Goal: Task Accomplishment & Management: Complete application form

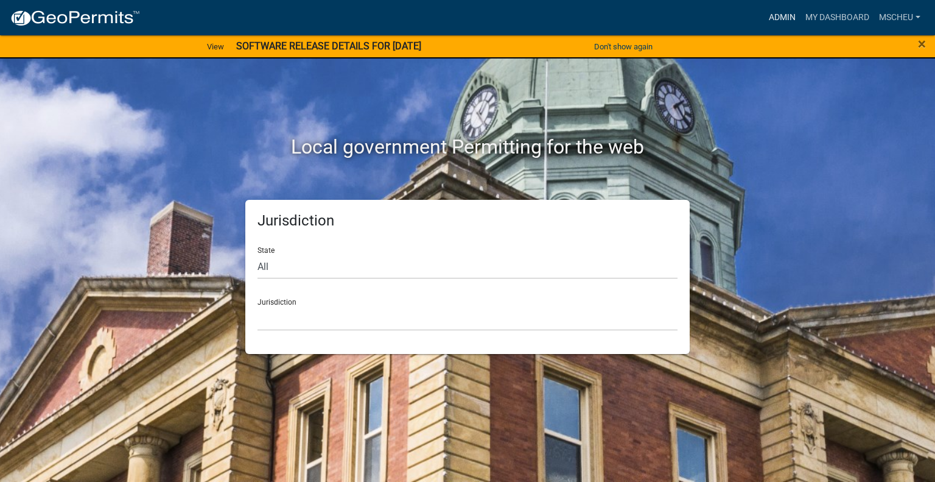
drag, startPoint x: 787, startPoint y: 12, endPoint x: 738, endPoint y: 12, distance: 49.3
click at [787, 12] on link "Admin" at bounding box center [782, 17] width 37 height 23
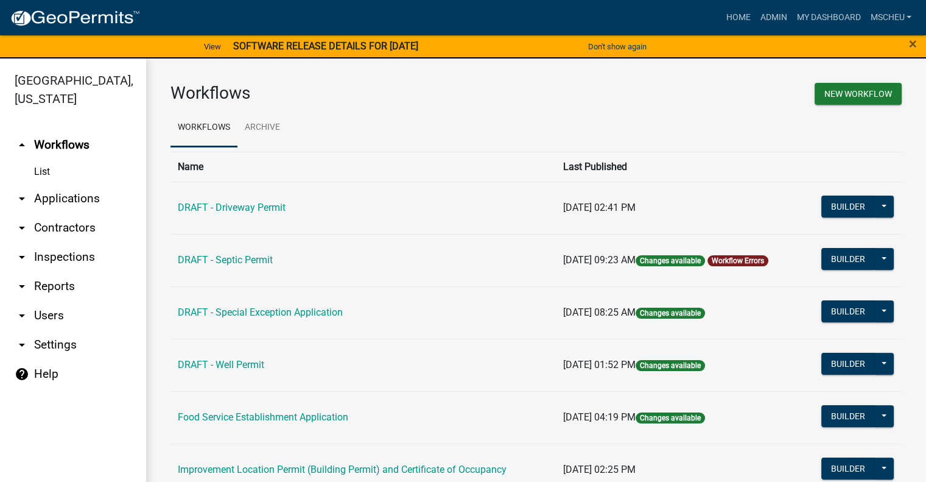
click at [80, 197] on link "arrow_drop_down Applications" at bounding box center [73, 198] width 146 height 29
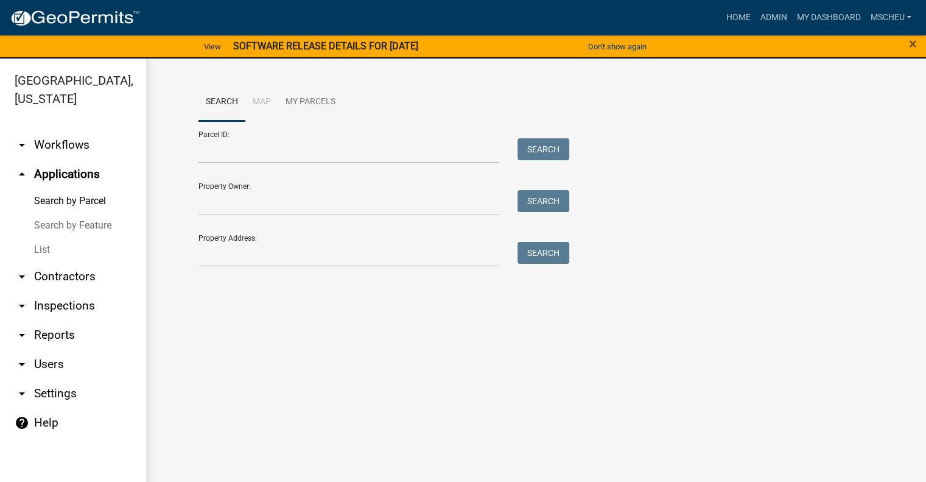
click at [65, 249] on link "List" at bounding box center [73, 249] width 146 height 24
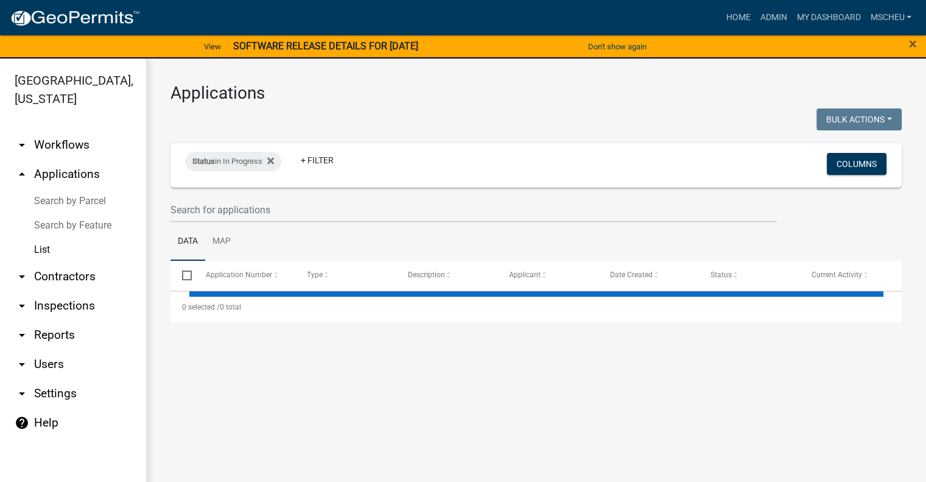
click at [42, 251] on link "List" at bounding box center [73, 249] width 146 height 24
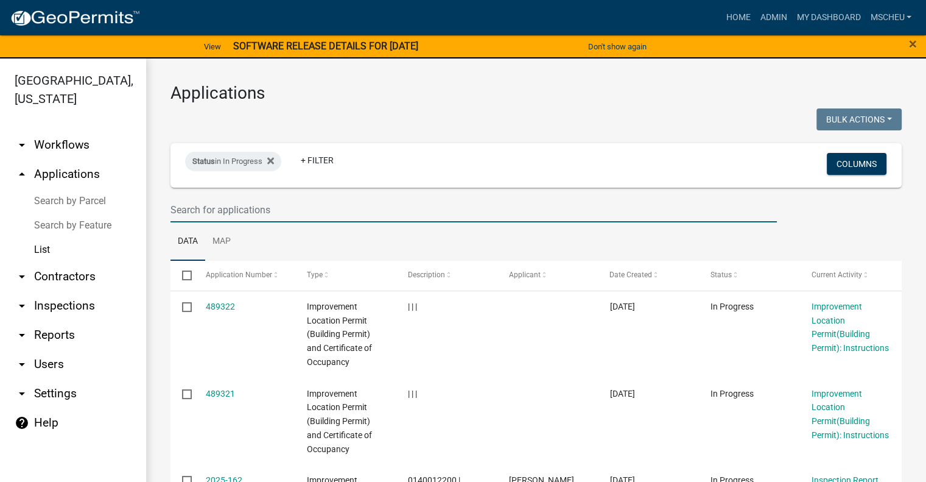
drag, startPoint x: 244, startPoint y: 208, endPoint x: 233, endPoint y: 209, distance: 11.0
click at [244, 208] on input "text" at bounding box center [473, 209] width 606 height 25
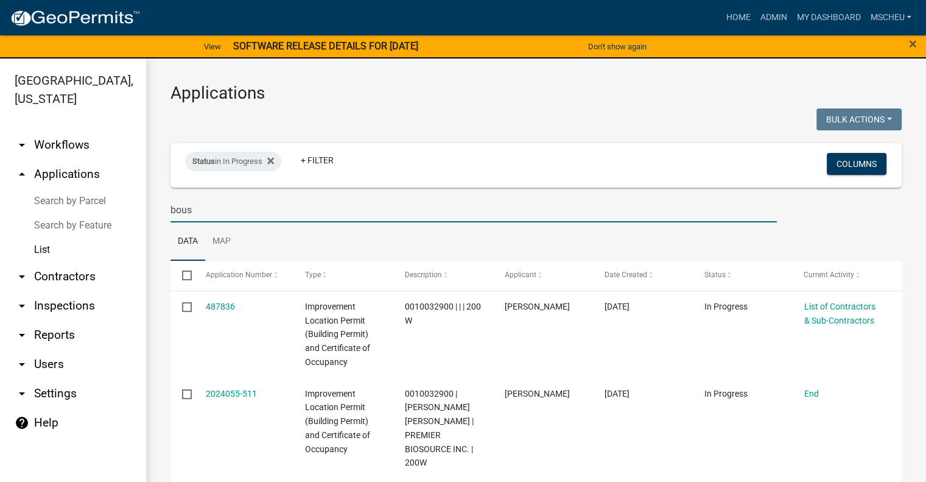
type input "[PERSON_NAME]"
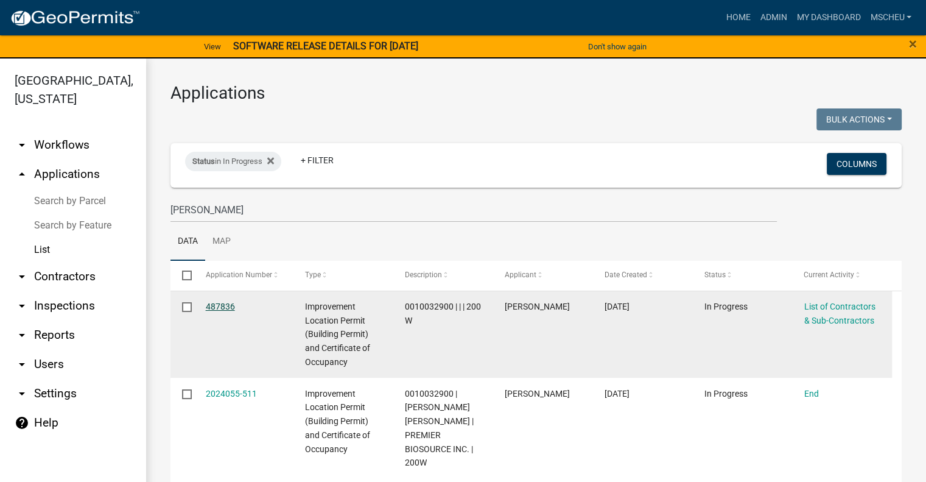
click at [216, 309] on link "487836" at bounding box center [220, 306] width 29 height 10
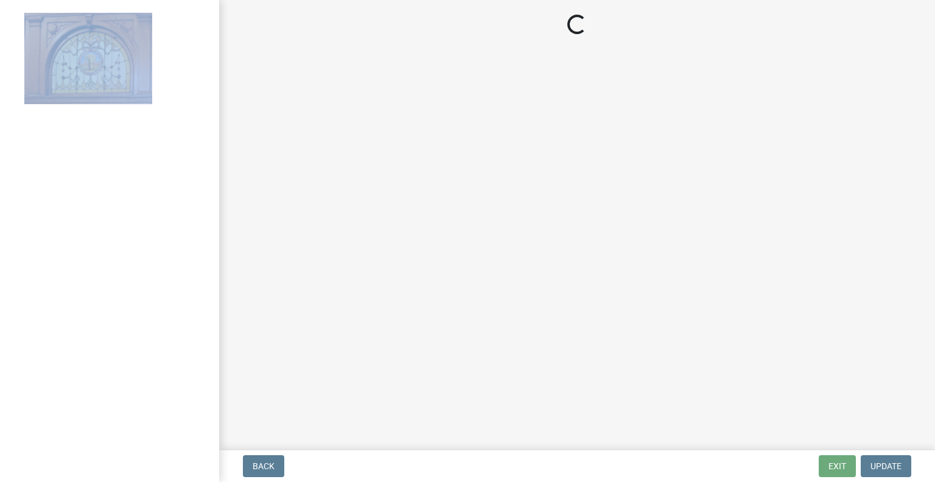
click at [216, 309] on div at bounding box center [109, 241] width 219 height 482
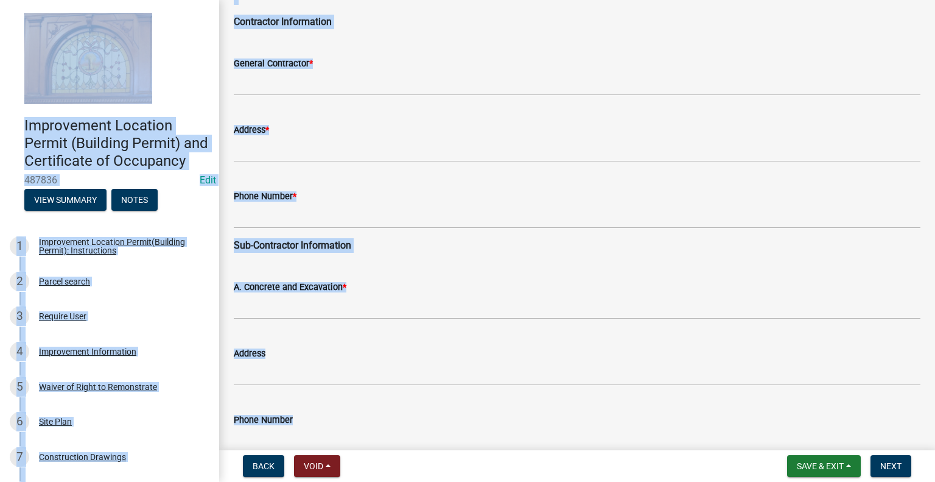
scroll to position [122, 0]
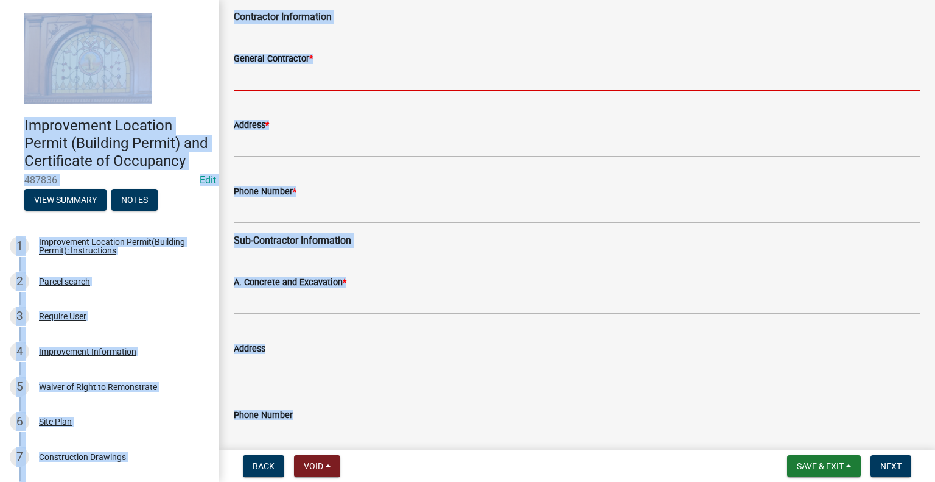
click at [285, 78] on input "General Contractor *" at bounding box center [577, 78] width 687 height 25
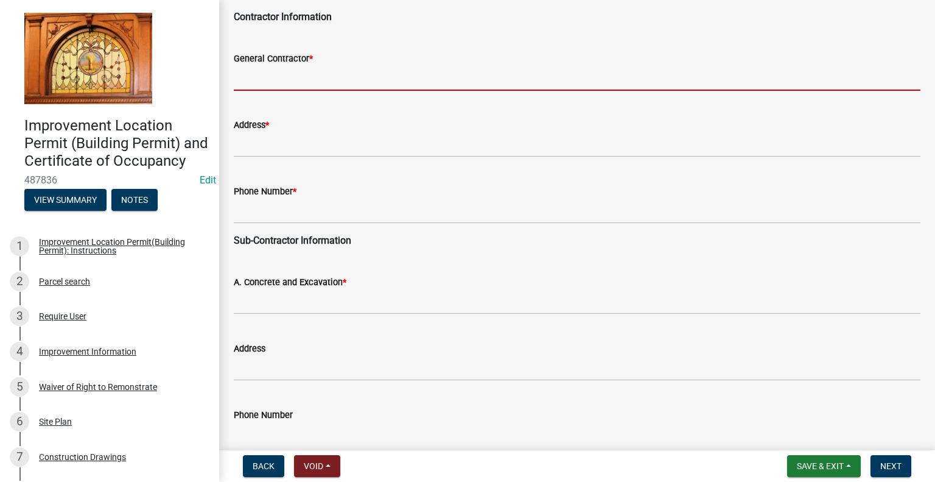
type input "v"
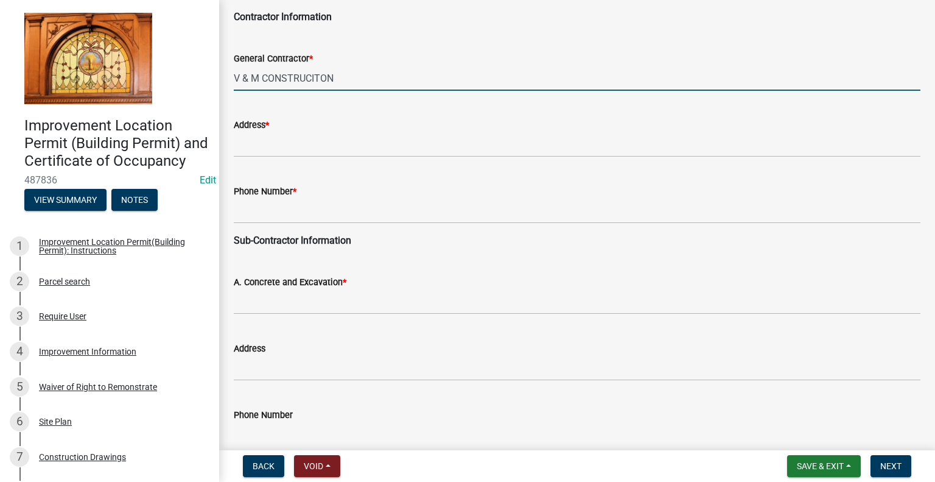
type input "V & M CONSTRUCITON"
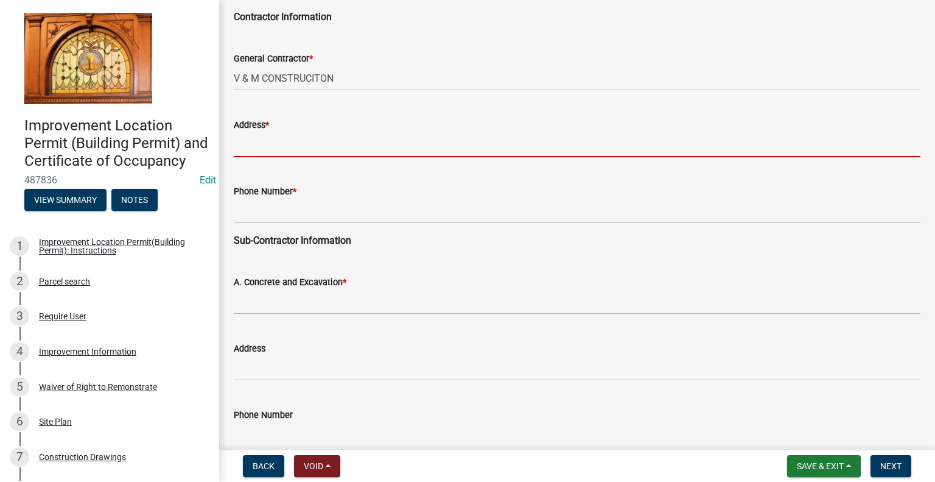
click at [288, 141] on input "Address *" at bounding box center [577, 144] width 687 height 25
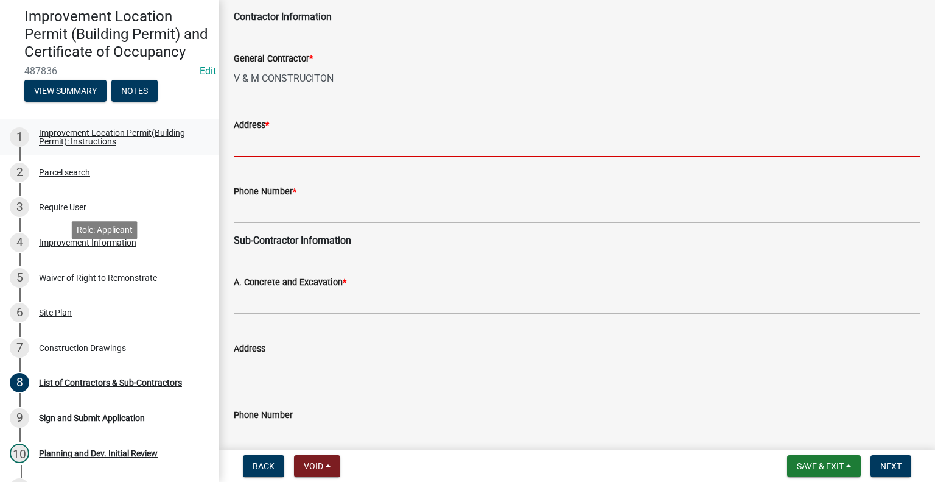
scroll to position [236, 0]
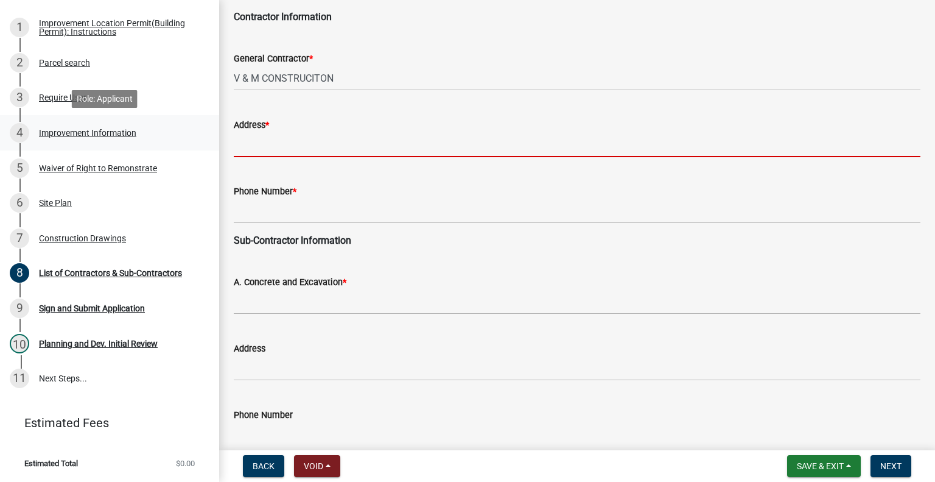
click at [117, 134] on div "Improvement Information" at bounding box center [87, 132] width 97 height 9
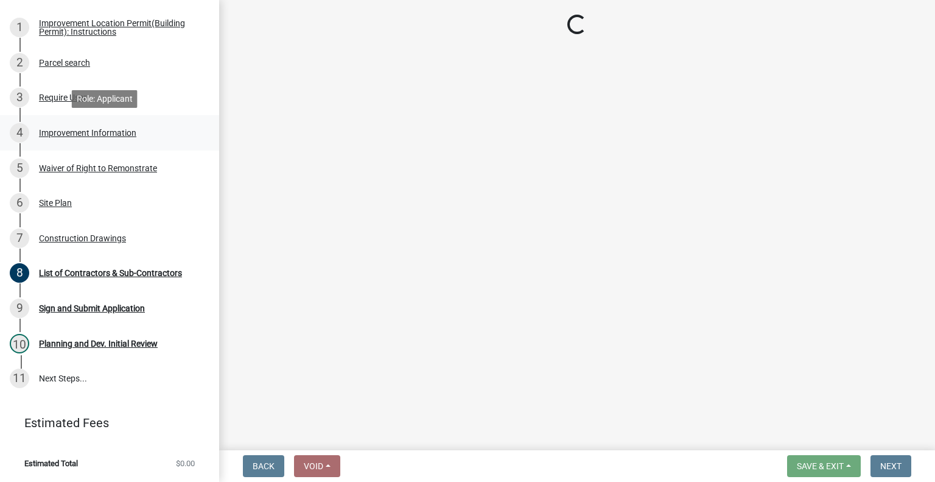
scroll to position [0, 0]
select select "b05d7158-7e86-4b76-8dc4-880011efc97f"
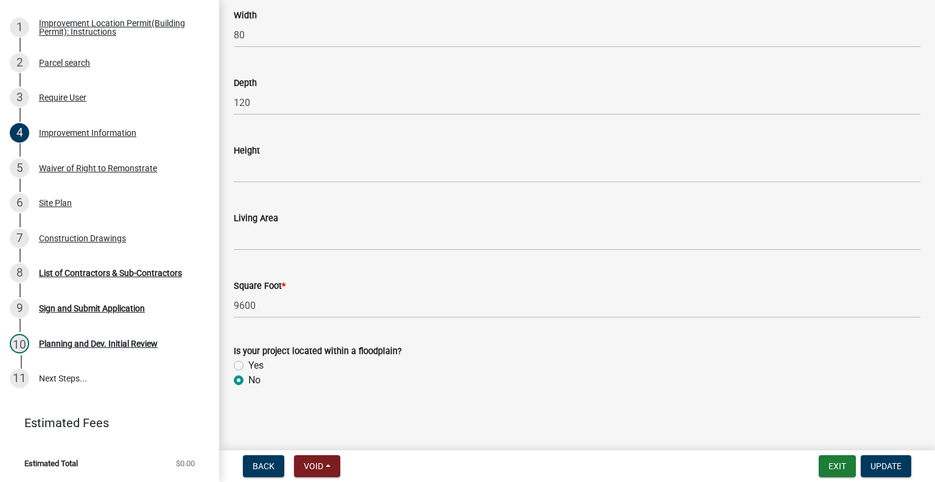
scroll to position [1407, 0]
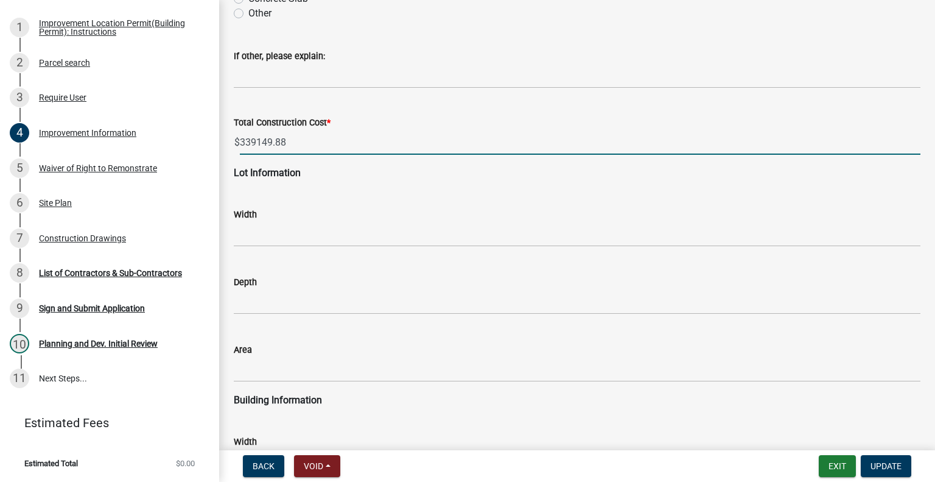
click at [256, 139] on input "339149.88" at bounding box center [580, 142] width 681 height 25
type input "339149.88"
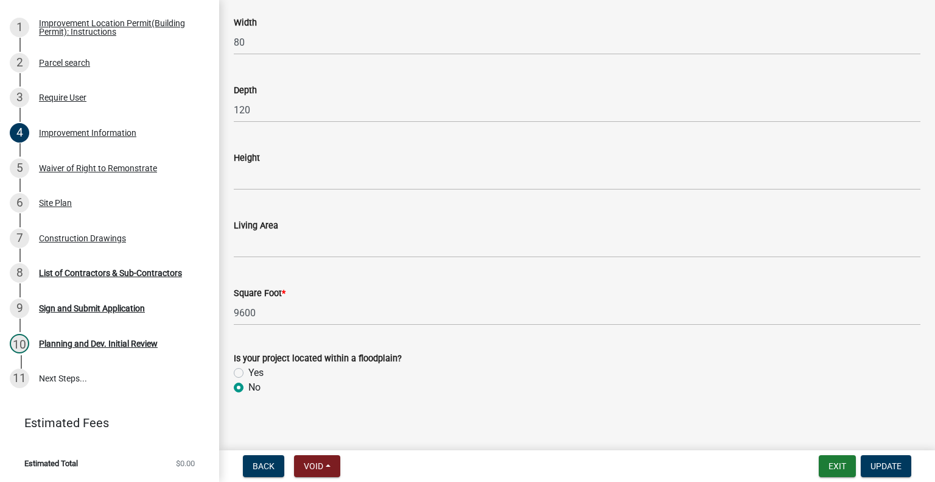
scroll to position [1834, 0]
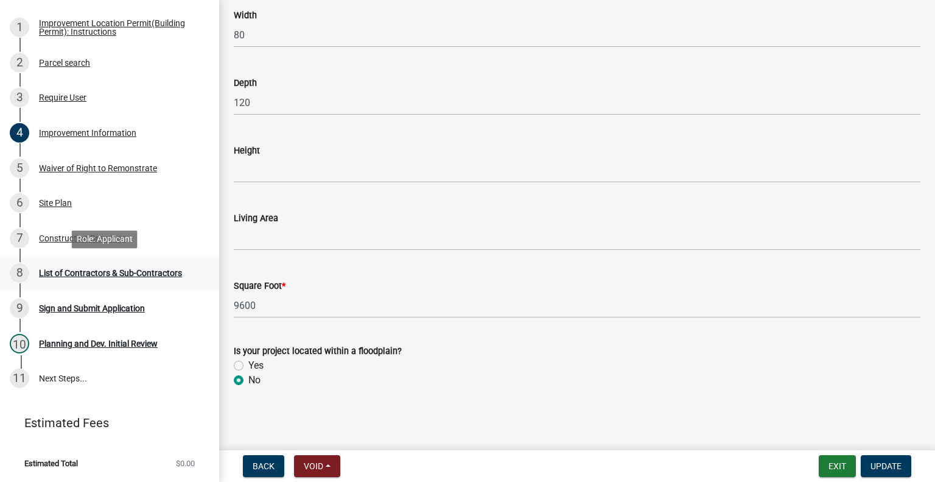
click at [114, 273] on div "List of Contractors & Sub-Contractors" at bounding box center [110, 272] width 143 height 9
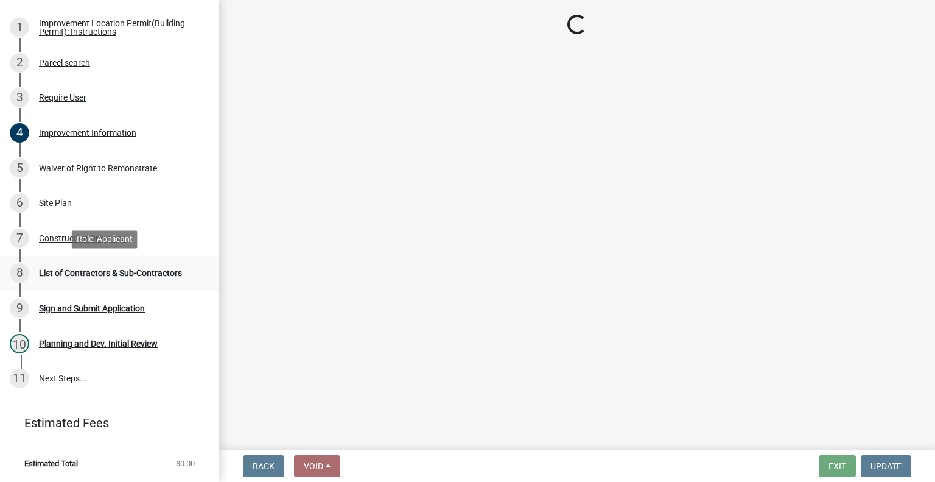
scroll to position [0, 0]
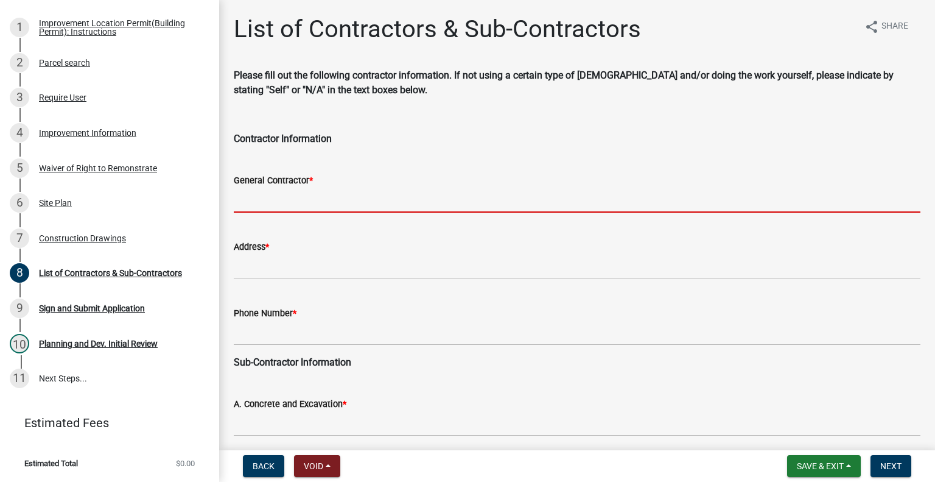
drag, startPoint x: 286, startPoint y: 195, endPoint x: 317, endPoint y: 197, distance: 30.5
click at [286, 195] on input "General Contractor *" at bounding box center [577, 199] width 687 height 25
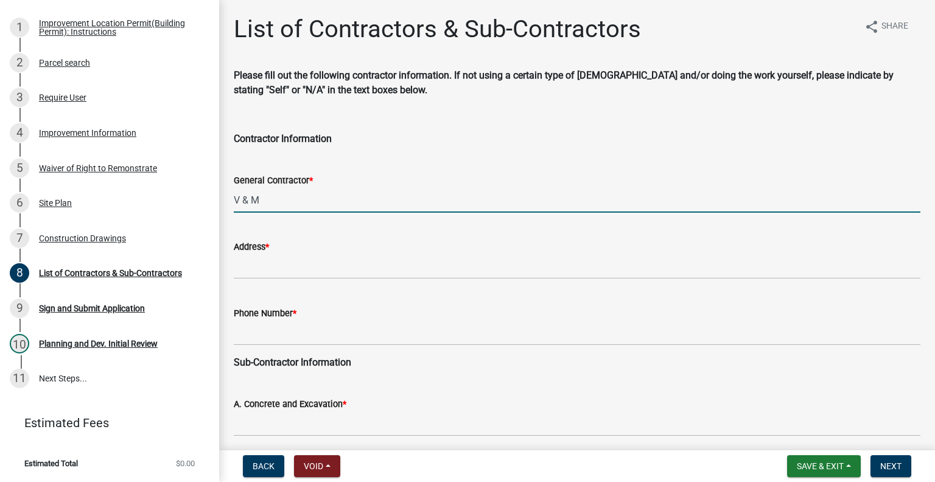
type input "V & M CONSTRUCITON"
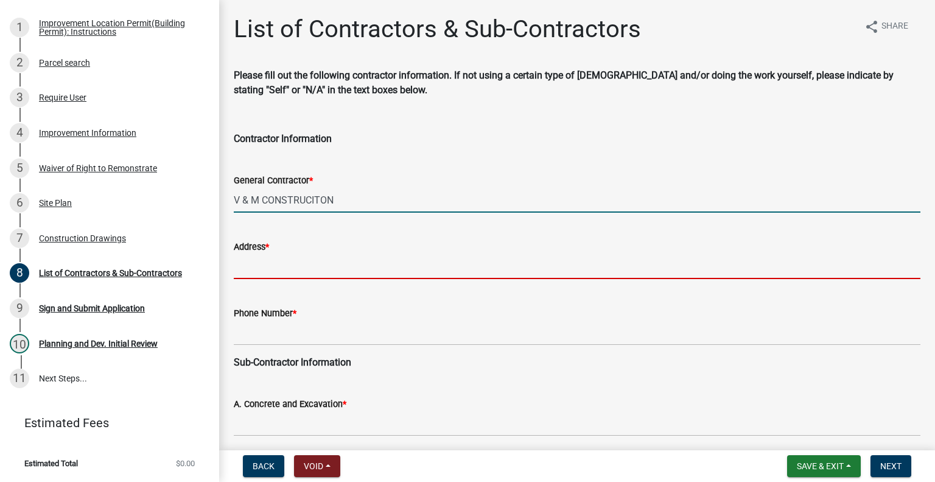
click at [280, 258] on input "Address *" at bounding box center [577, 266] width 687 height 25
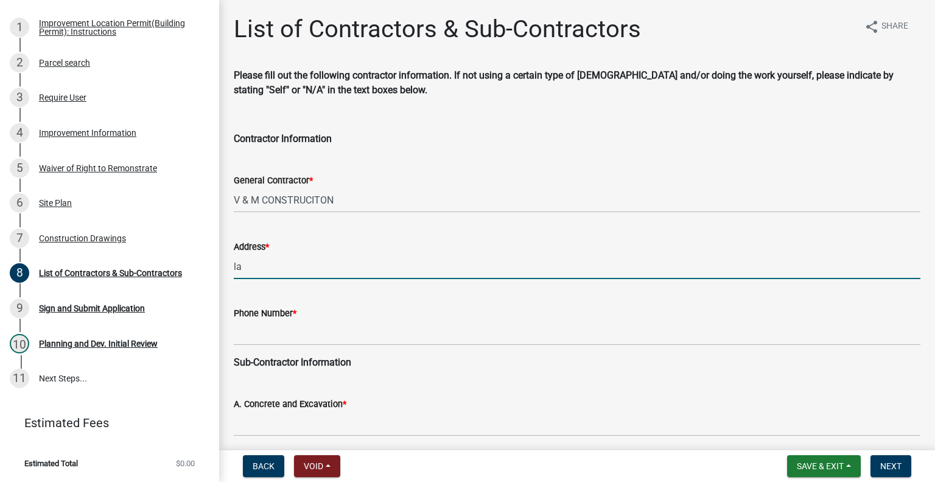
type input "l"
type input "LAFAYETTE, [GEOGRAPHIC_DATA]"
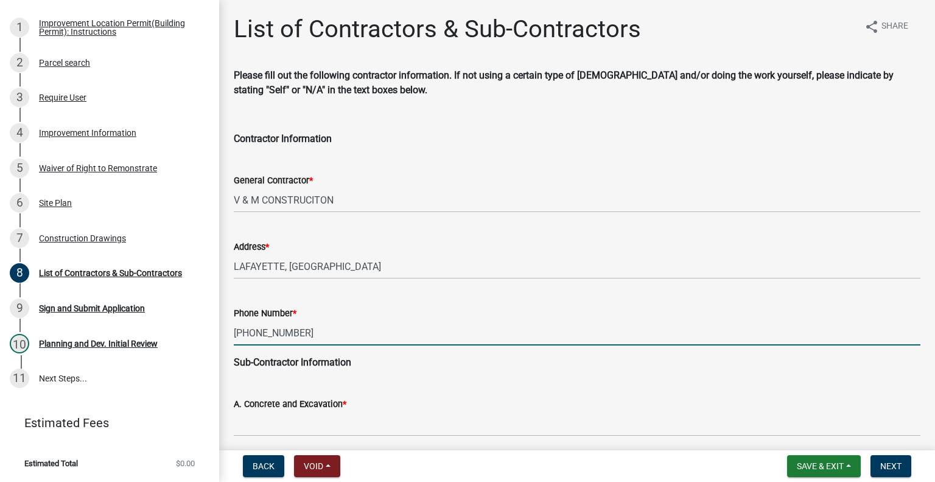
type input "[PHONE_NUMBER]"
click at [394, 391] on div "A. Concrete and Excavation *" at bounding box center [577, 407] width 687 height 57
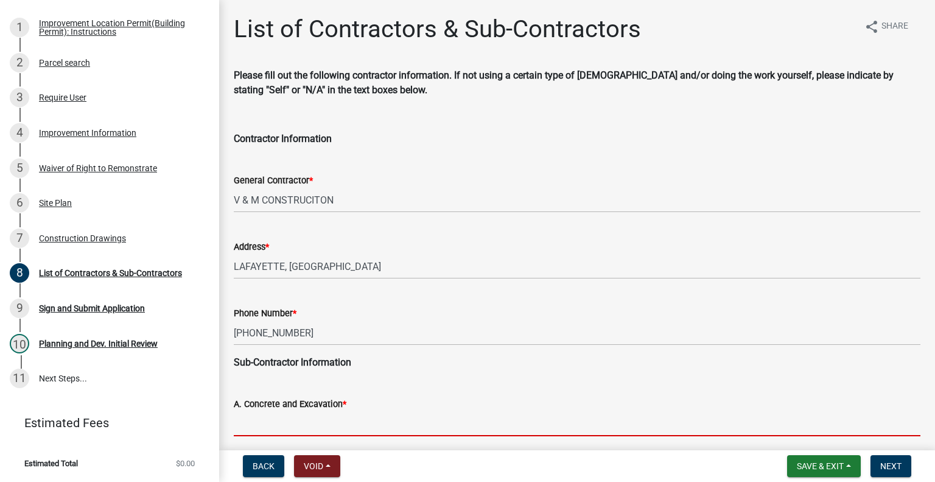
click at [289, 416] on input "A. Concrete and Excavation *" at bounding box center [577, 423] width 687 height 25
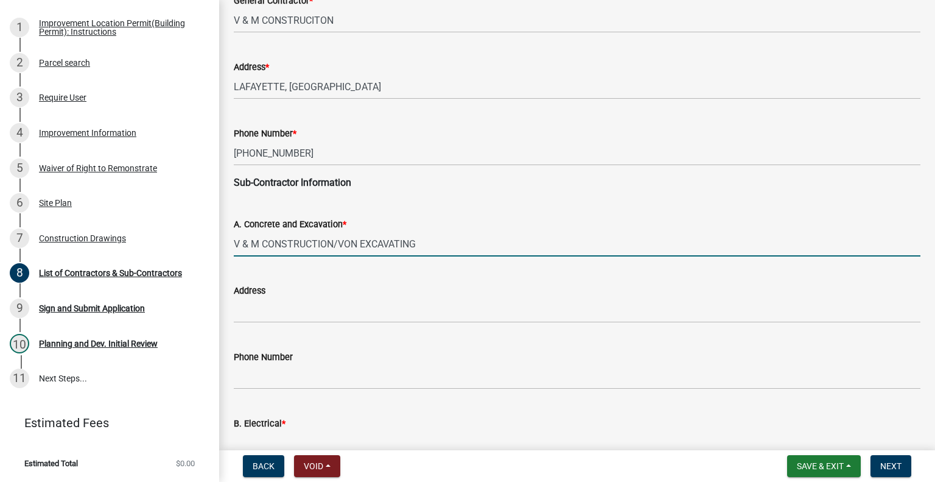
scroll to position [243, 0]
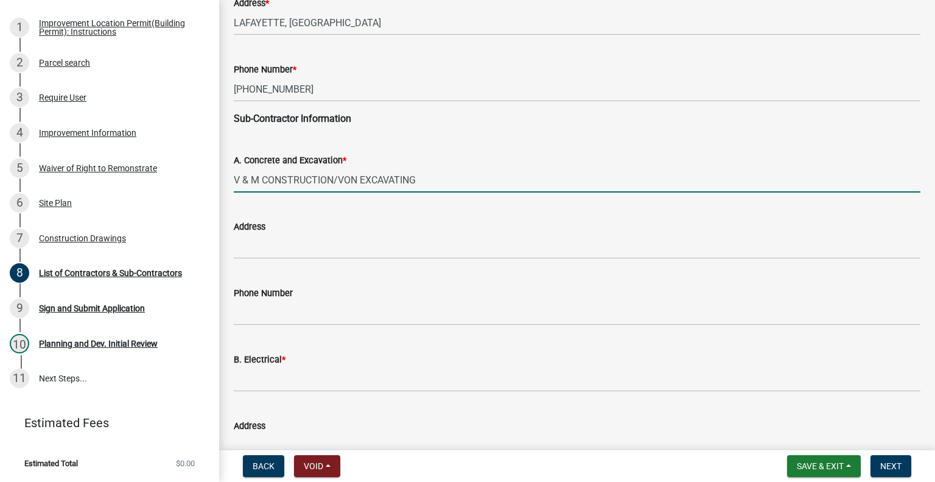
type input "V & M CONSTRUCTION/VON EXCAVATING"
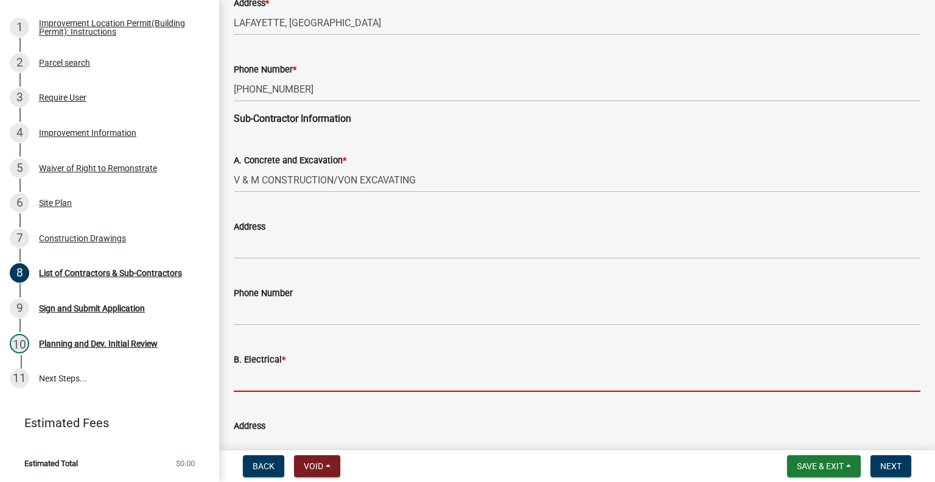
click at [280, 376] on input "B. Electrical *" at bounding box center [577, 378] width 687 height 25
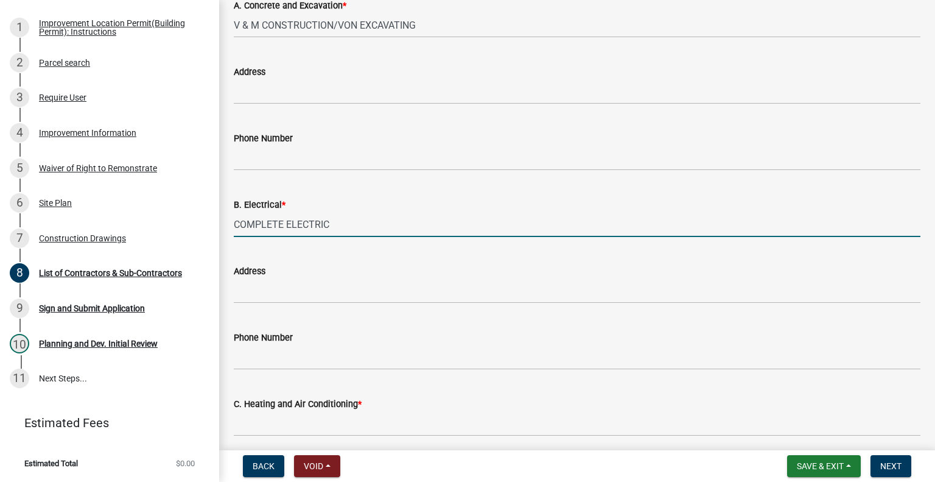
scroll to position [426, 0]
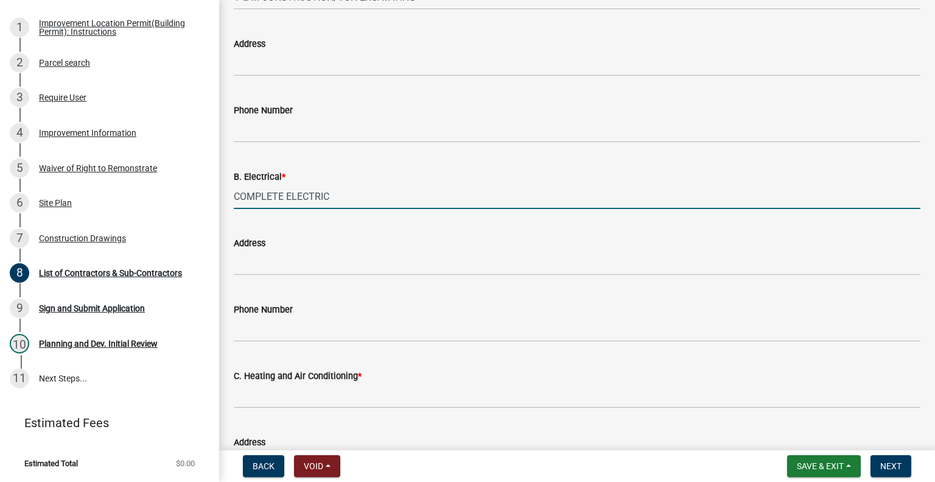
type input "COMPLETE ELECTRIC"
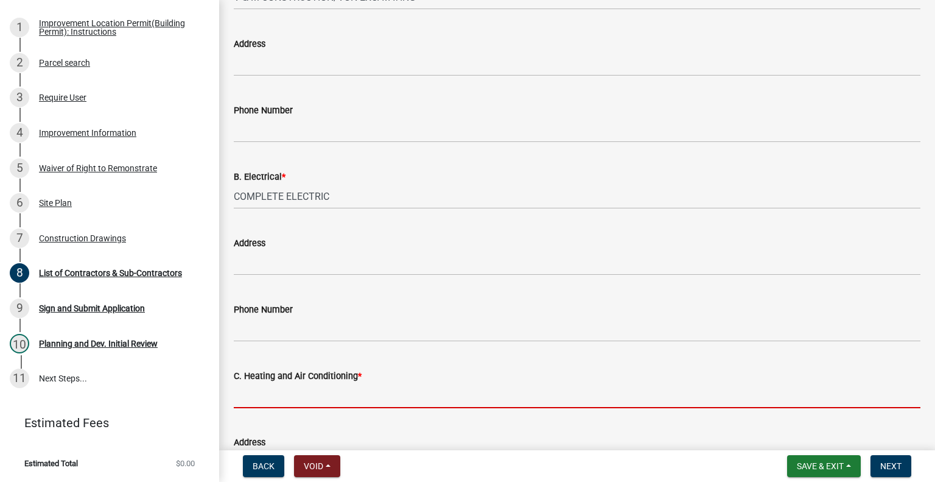
click at [267, 390] on input "C. Heating and Air Conditioning *" at bounding box center [577, 395] width 687 height 25
type input "NA"
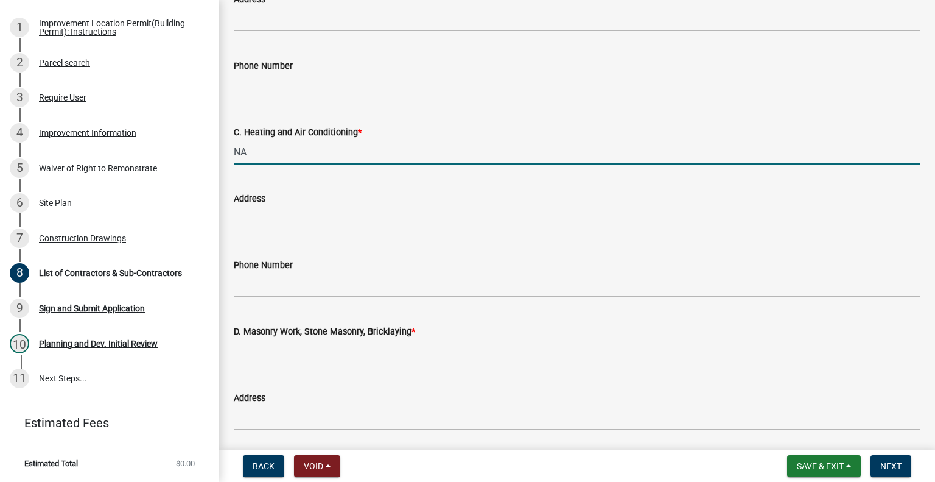
scroll to position [730, 0]
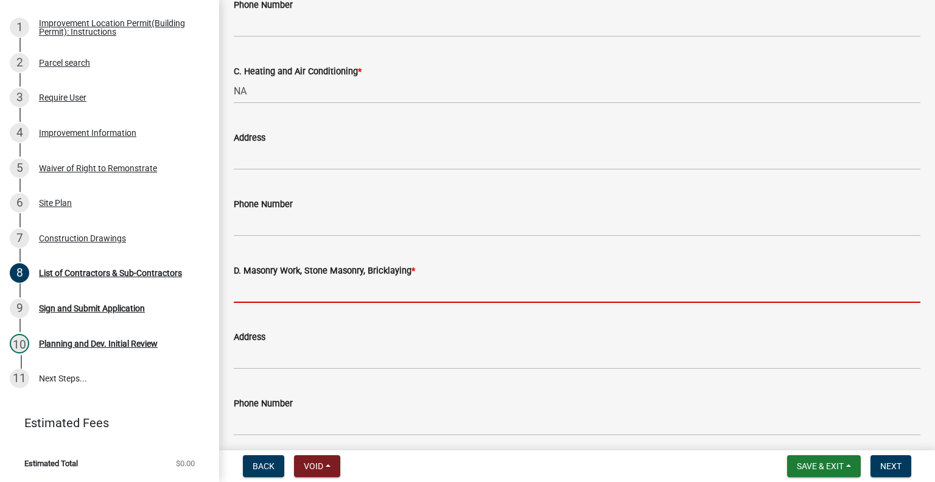
click at [251, 293] on input "D. Masonry Work, Stone Masonry, Bricklaying *" at bounding box center [577, 290] width 687 height 25
type input "NA"
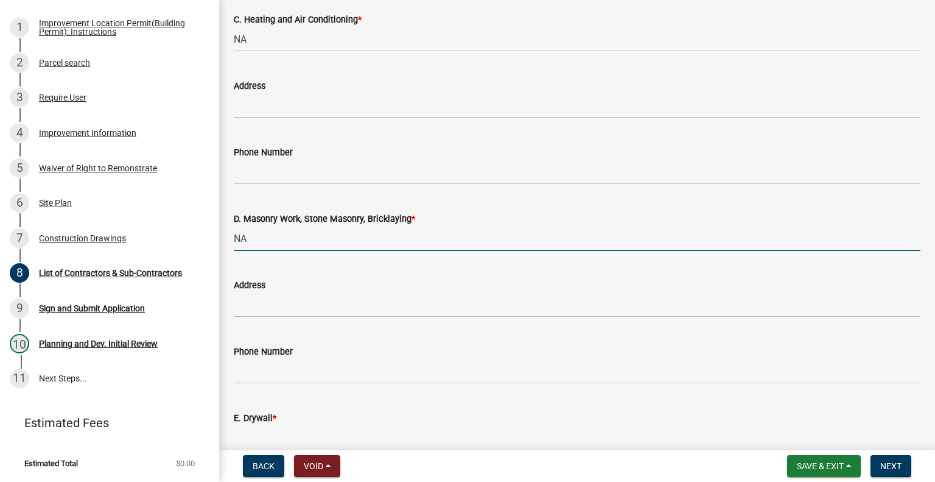
scroll to position [913, 0]
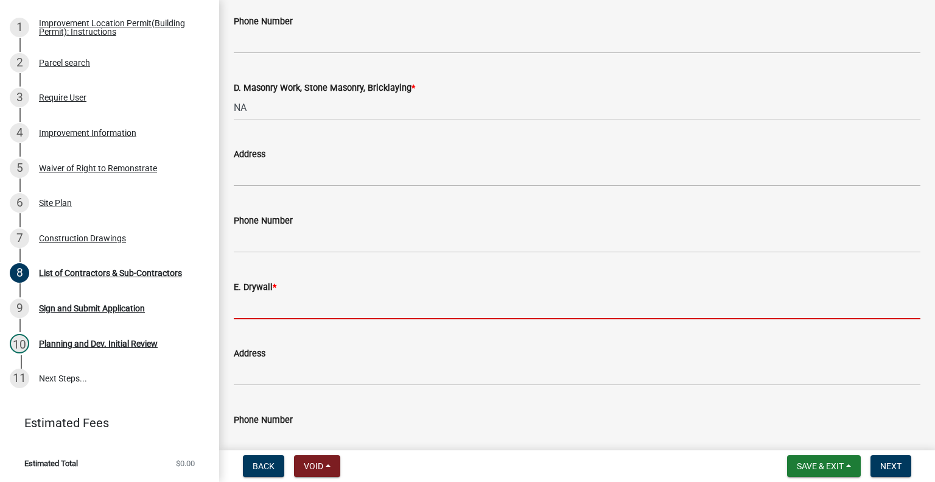
click at [265, 309] on input "E. Drywall *" at bounding box center [577, 306] width 687 height 25
type input "NA"
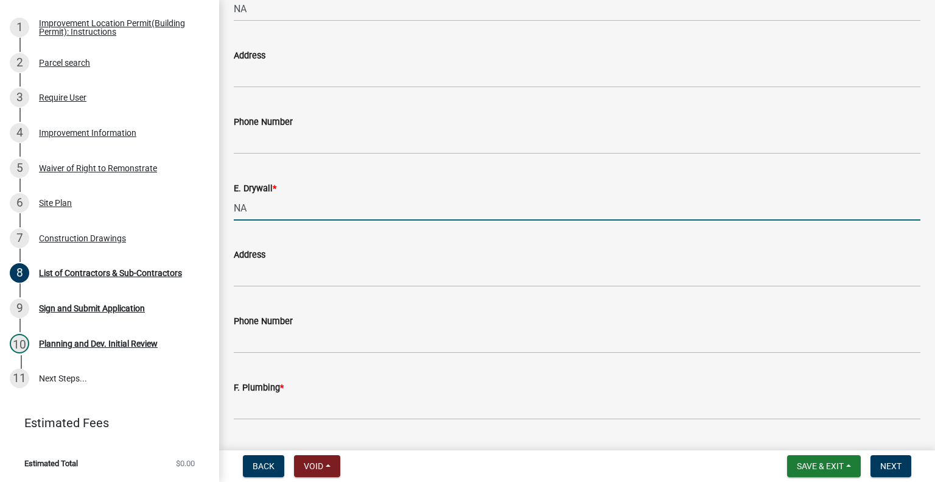
scroll to position [1157, 0]
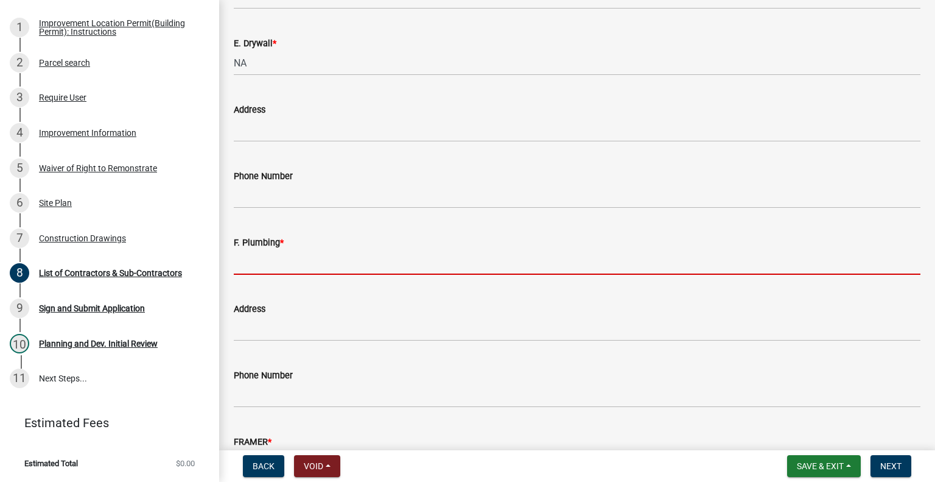
click at [265, 267] on input "F. Plumbing *" at bounding box center [577, 262] width 687 height 25
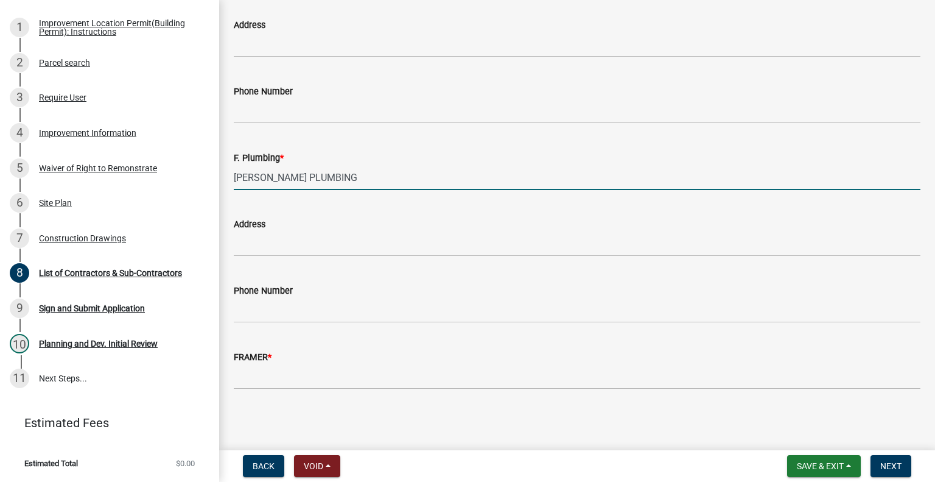
scroll to position [1242, 0]
type input "[PERSON_NAME] PLUMBING"
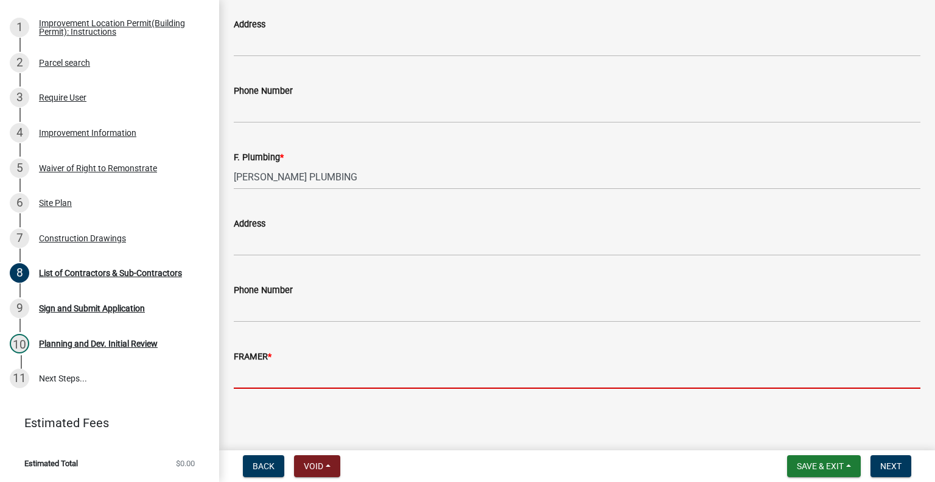
click at [292, 371] on input "FRAMER *" at bounding box center [577, 375] width 687 height 25
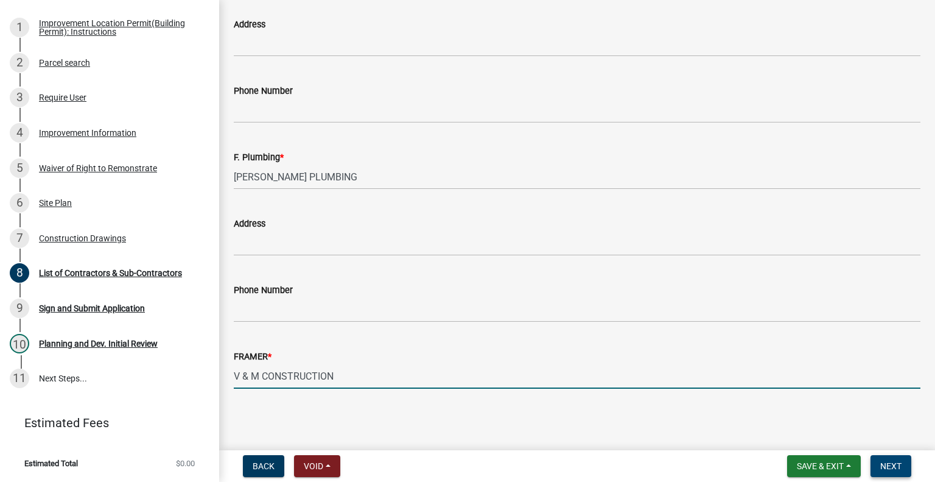
type input "V & M CONSTRUCTION"
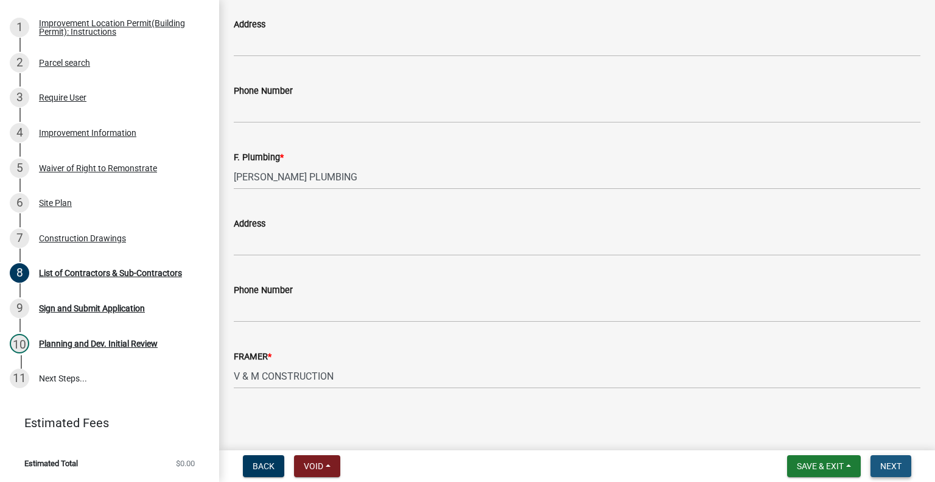
click at [892, 464] on span "Next" at bounding box center [890, 466] width 21 height 10
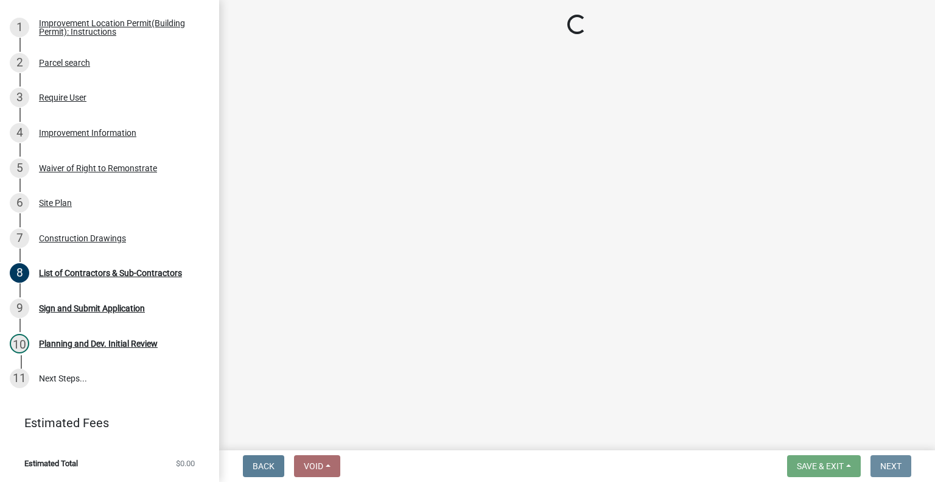
scroll to position [0, 0]
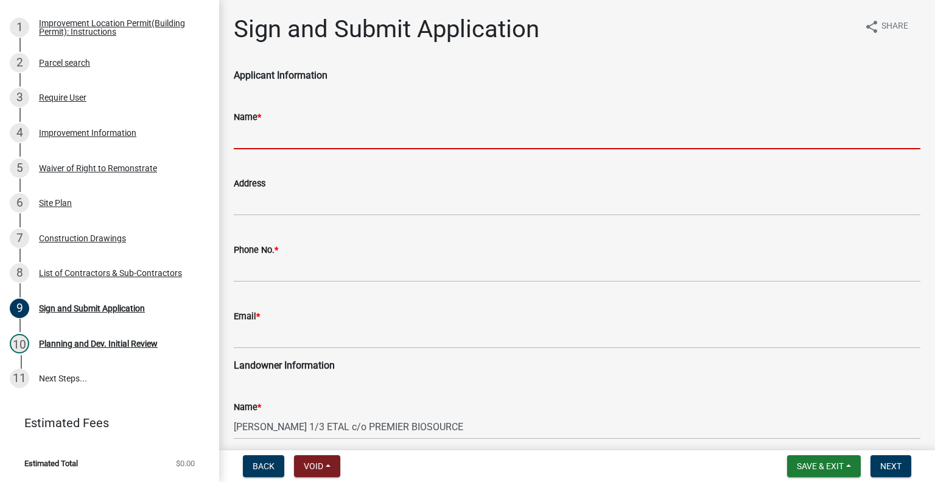
click at [287, 124] on input "Name *" at bounding box center [577, 136] width 687 height 25
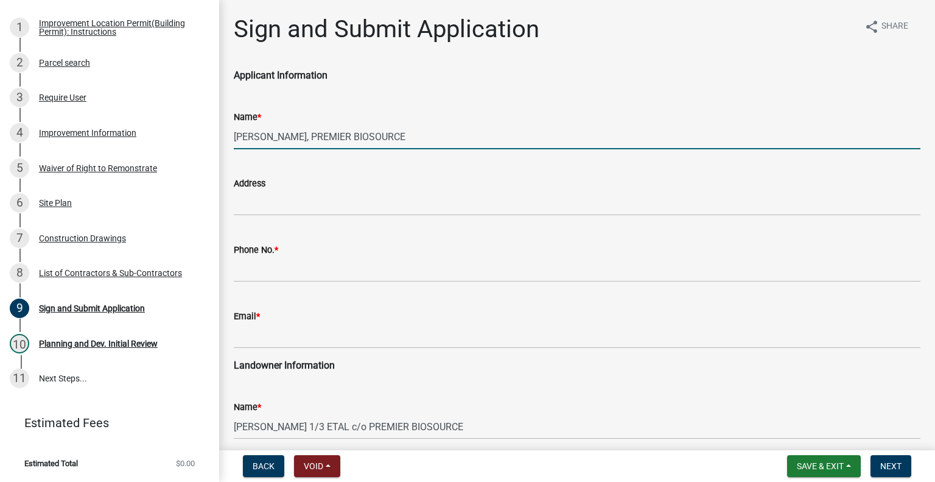
type input "[PERSON_NAME], PREMIER BIOSOURCE"
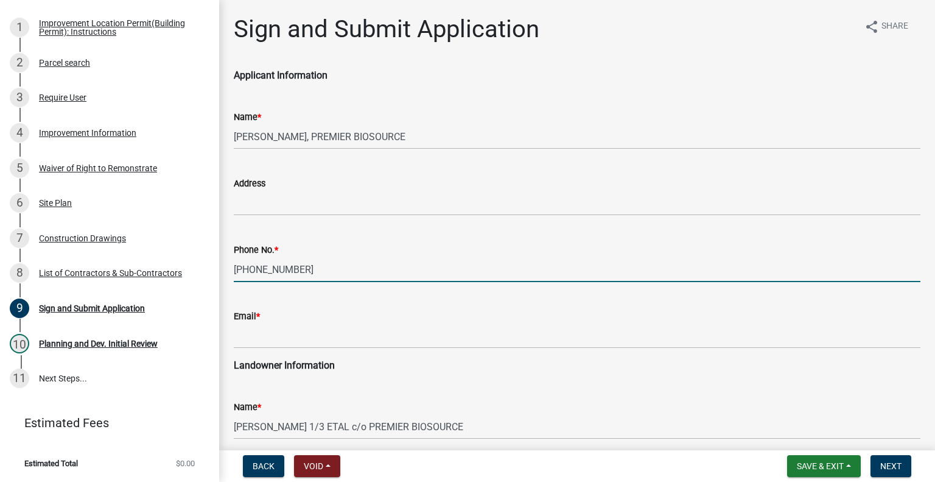
type input "[PHONE_NUMBER]"
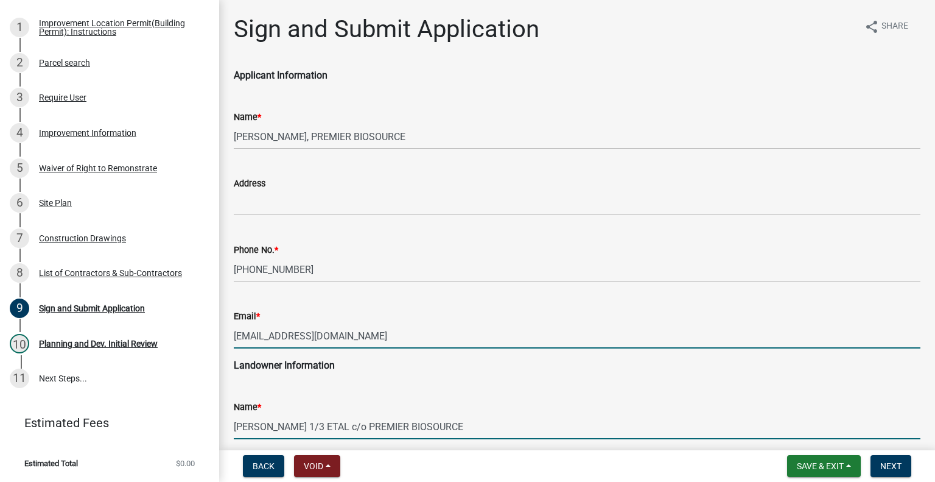
scroll to position [8, 0]
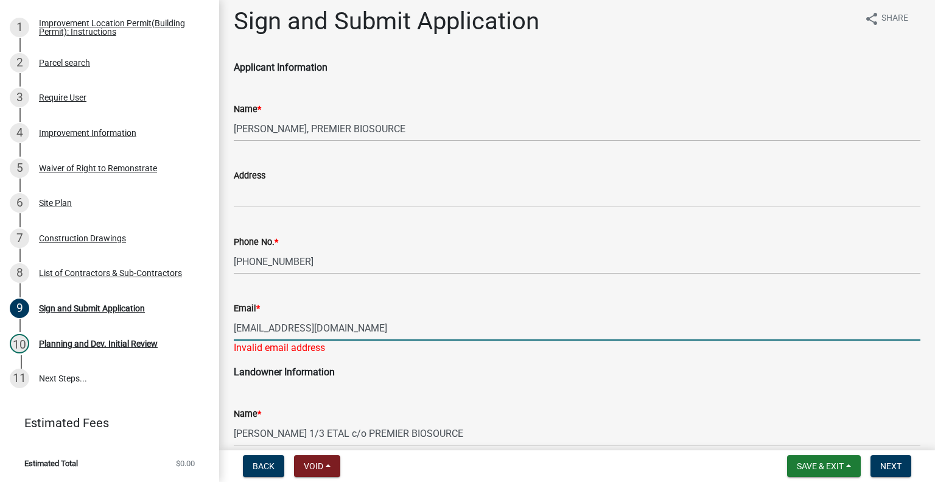
click at [437, 326] on input "[EMAIL_ADDRESS][DOMAIN_NAME]" at bounding box center [577, 327] width 687 height 25
drag, startPoint x: 407, startPoint y: 328, endPoint x: 206, endPoint y: 321, distance: 200.4
click at [195, 323] on div "Improvement Location Permit (Building Permit) and Certificate of Occupancy 4878…" at bounding box center [467, 241] width 935 height 482
paste input "ark [PERSON_NAME] <[PERSON_NAME][EMAIL_ADDRESS][DOMAIN_NAME]>"
click at [306, 326] on input "[PERSON_NAME] <[PERSON_NAME][EMAIL_ADDRESS][DOMAIN_NAME]>" at bounding box center [577, 327] width 687 height 25
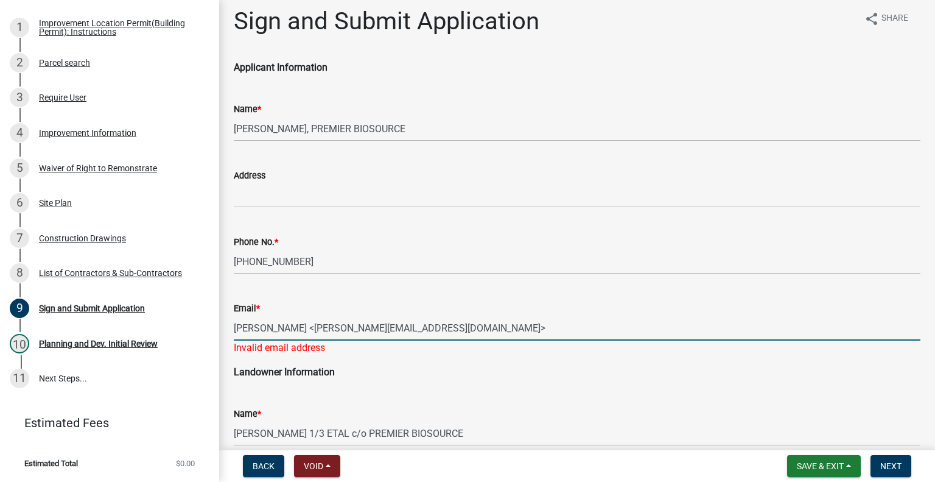
scroll to position [0, 0]
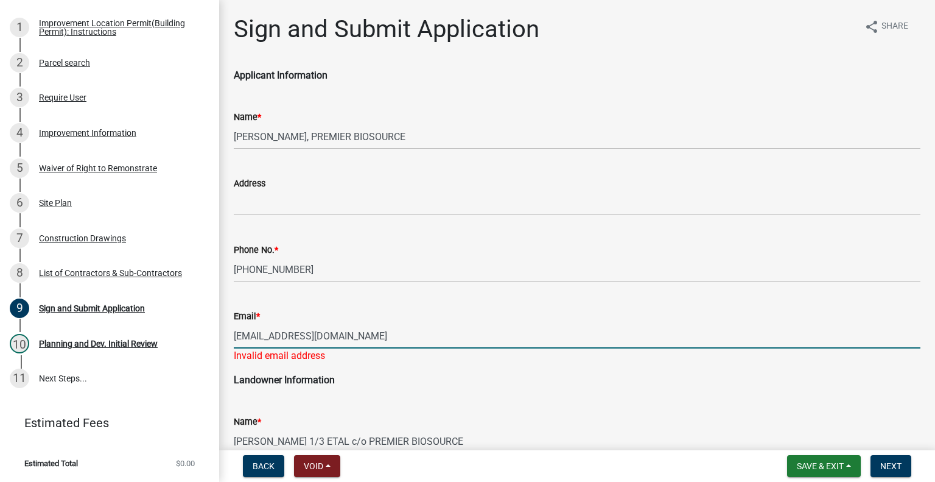
type input "[EMAIL_ADDRESS][DOMAIN_NAME]"
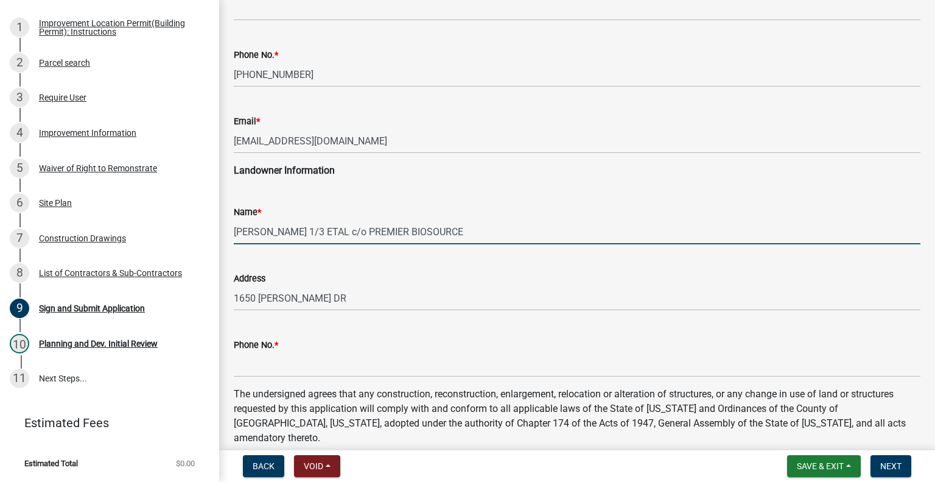
scroll to position [243, 0]
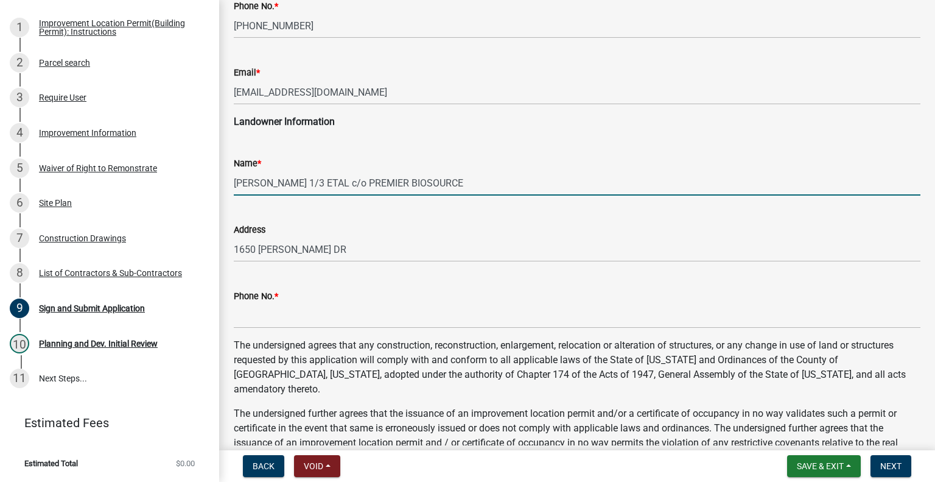
click at [282, 180] on input "[PERSON_NAME] 1/3 ETAL c/o PREMIER BIOSOURCE" at bounding box center [577, 182] width 687 height 25
drag, startPoint x: 282, startPoint y: 180, endPoint x: 242, endPoint y: 173, distance: 40.7
drag, startPoint x: 242, startPoint y: 173, endPoint x: 318, endPoint y: 147, distance: 80.7
click at [319, 145] on div "Name * [PERSON_NAME] 1/3 ETAL c/o PREMIER BIOSOURCE" at bounding box center [577, 167] width 687 height 57
click at [282, 180] on input "[PERSON_NAME] 1/3 ETAL c/o PREMIER BIOSOURCE" at bounding box center [577, 182] width 687 height 25
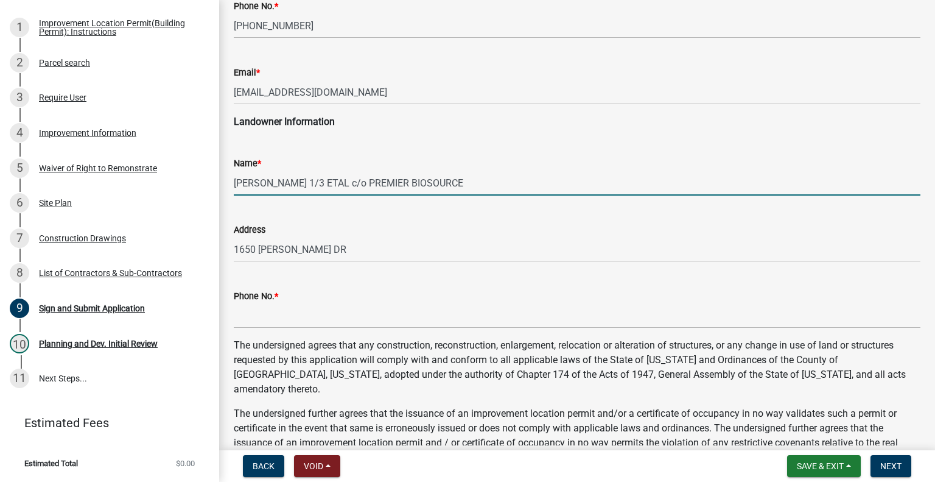
drag, startPoint x: 282, startPoint y: 180, endPoint x: 255, endPoint y: 180, distance: 27.4
drag, startPoint x: 255, startPoint y: 180, endPoint x: 315, endPoint y: 153, distance: 65.7
click at [315, 153] on div "Name * [PERSON_NAME] 1/3 ETAL c/o PREMIER BIOSOURCE" at bounding box center [577, 167] width 687 height 57
drag, startPoint x: 279, startPoint y: 183, endPoint x: 234, endPoint y: 181, distance: 45.1
click at [234, 181] on input "[PERSON_NAME] 1/3 ETAL c/o PREMIER BIOSOURCE" at bounding box center [577, 182] width 687 height 25
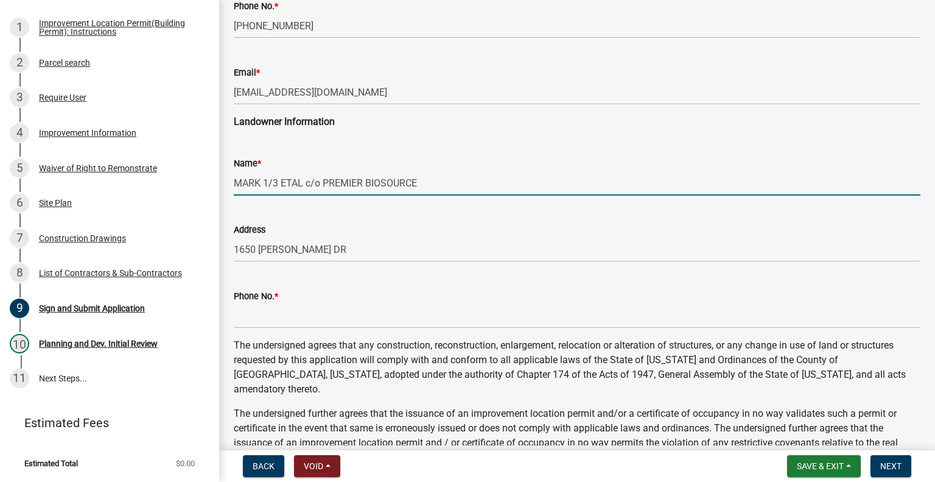
click at [265, 183] on input "MARK 1/3 ETAL c/o PREMIER BIOSOURCE" at bounding box center [577, 182] width 687 height 25
paste input "[PERSON_NAME]"
type input "[PERSON_NAME] 1/3 ETAL c/o PREMIER BIOSOURCE"
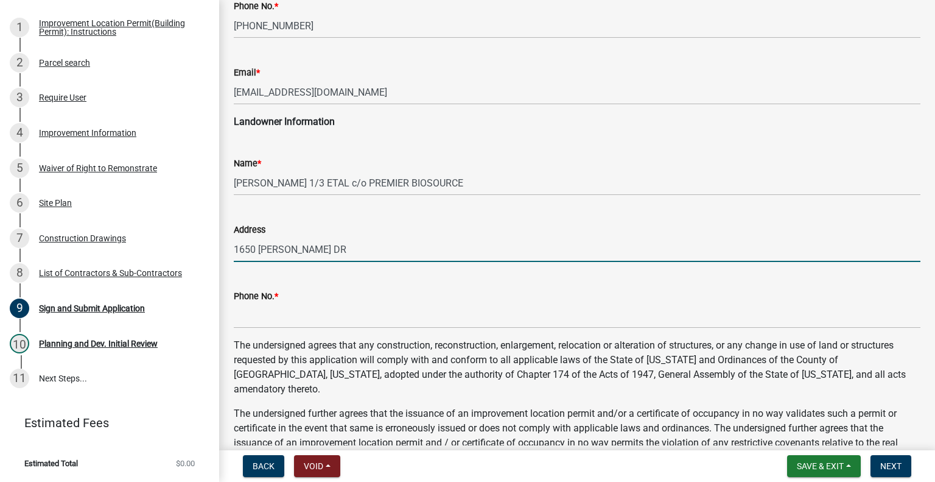
click at [346, 249] on input "1650 [PERSON_NAME] DR" at bounding box center [577, 249] width 687 height 25
click at [331, 250] on input "1650 [PERSON_NAME] DR" at bounding box center [577, 249] width 687 height 25
drag, startPoint x: 388, startPoint y: 248, endPoint x: 228, endPoint y: 251, distance: 160.1
click at [228, 251] on div "Address [STREET_ADDRESS][PERSON_NAME]" at bounding box center [577, 233] width 705 height 57
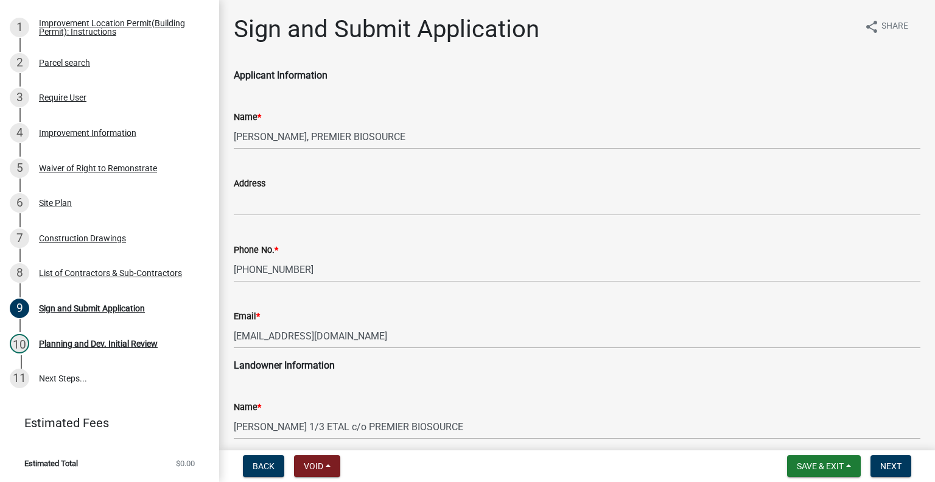
type input "[STREET_ADDRESS][PERSON_NAME][PERSON_NAME]"
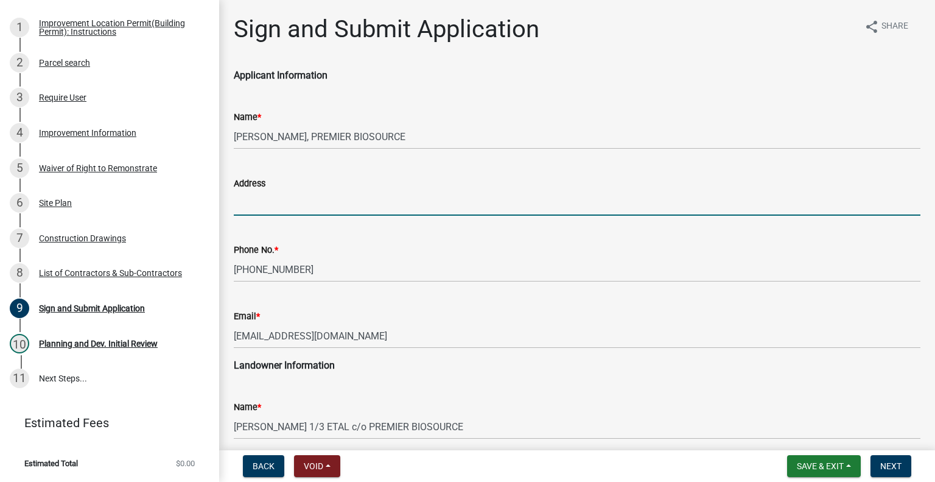
click at [309, 197] on input "Address" at bounding box center [577, 203] width 687 height 25
paste input "[STREET_ADDRESS][PERSON_NAME][PERSON_NAME]"
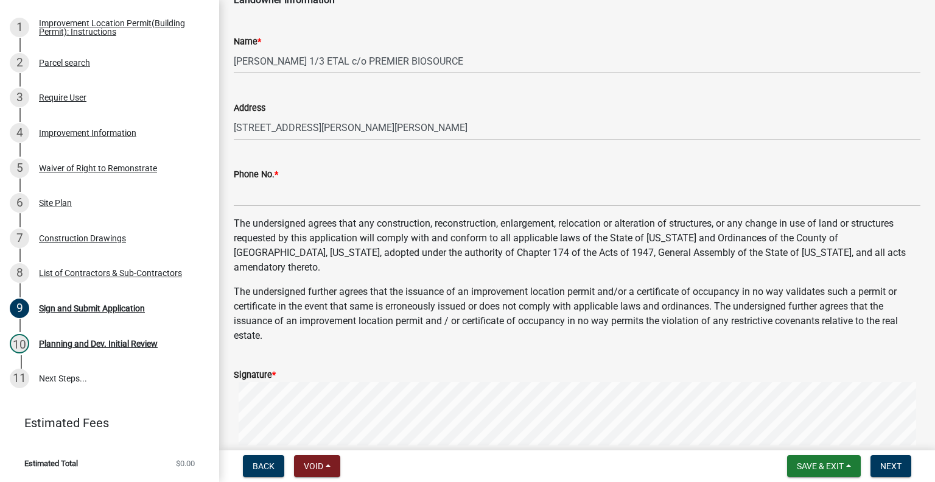
scroll to position [526, 0]
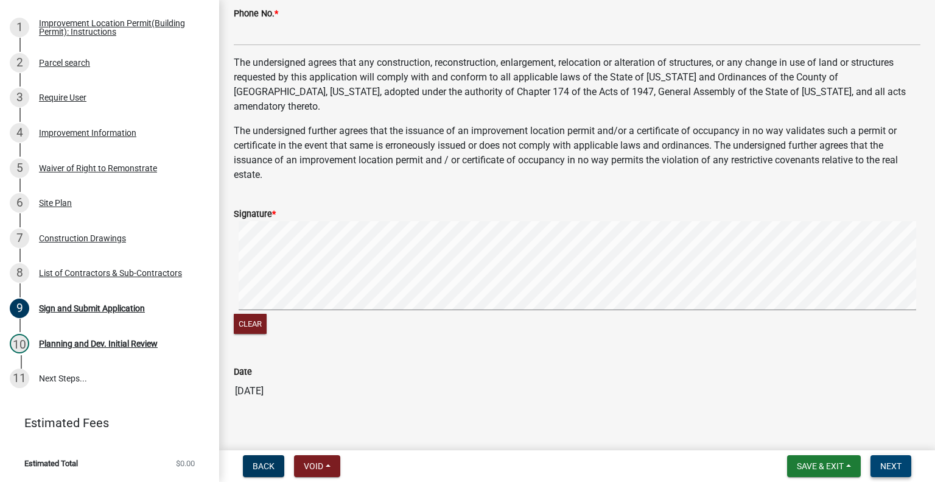
type input "[STREET_ADDRESS][PERSON_NAME][PERSON_NAME]"
click at [889, 462] on span "Next" at bounding box center [890, 466] width 21 height 10
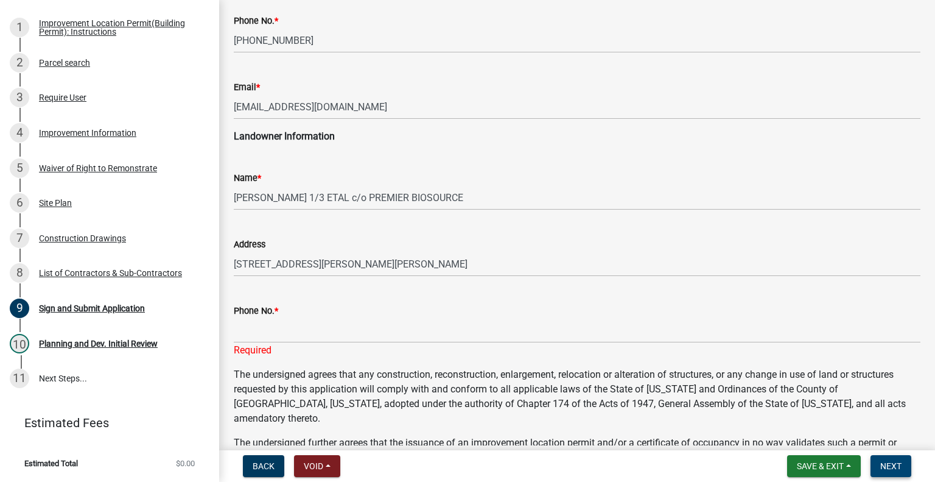
scroll to position [222, 0]
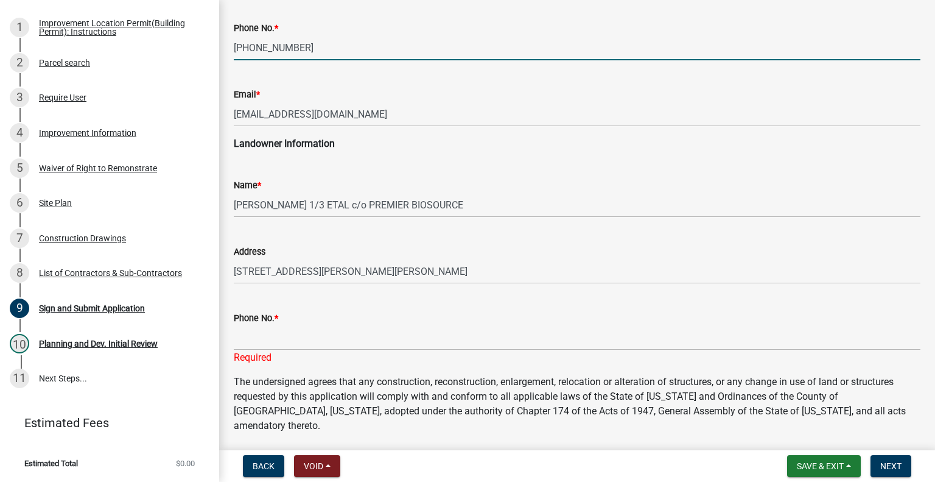
drag, startPoint x: 296, startPoint y: 46, endPoint x: 236, endPoint y: 44, distance: 60.3
click at [220, 44] on div "Sign and Submit Application share Share Applicant Information Name * [PERSON_NA…" at bounding box center [577, 268] width 716 height 950
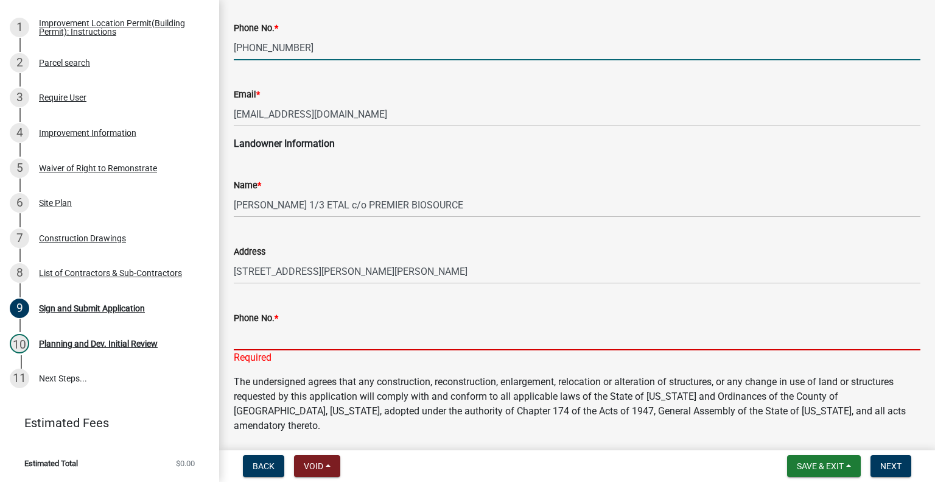
click at [264, 337] on input "Phone No. *" at bounding box center [577, 337] width 687 height 25
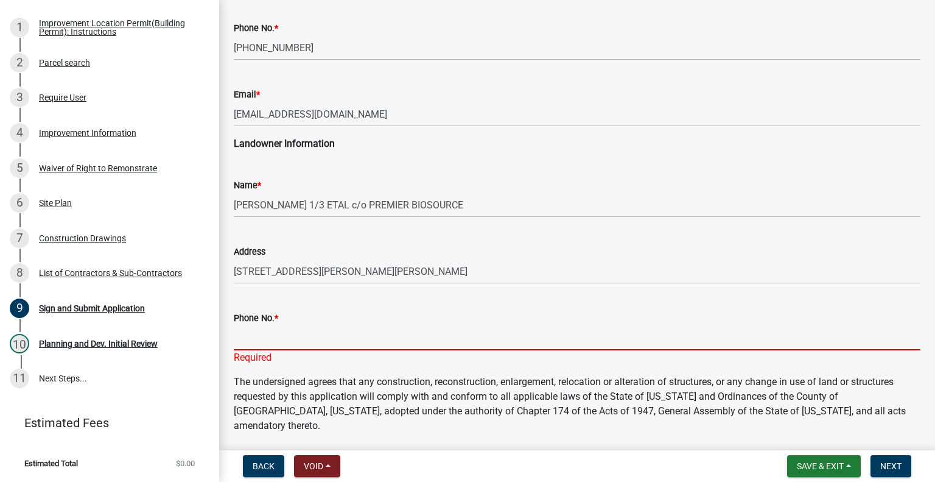
paste input "[PHONE_NUMBER]"
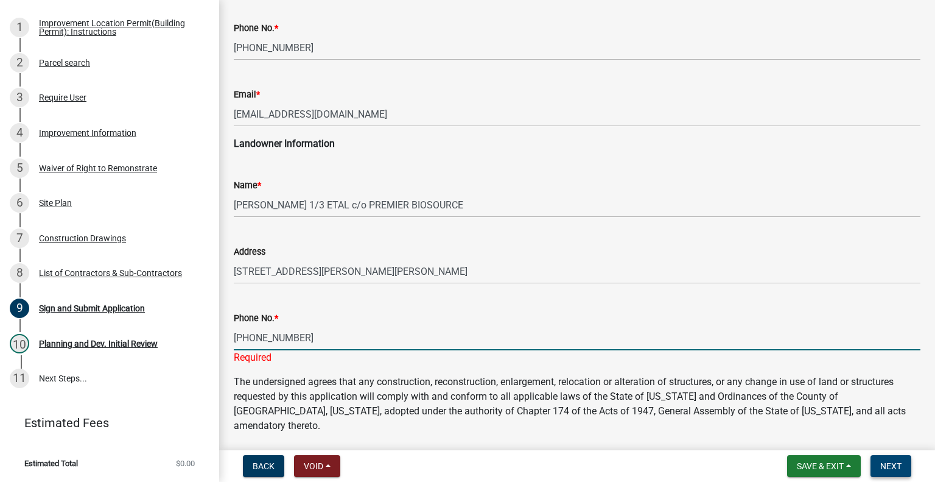
type input "[PHONE_NUMBER]"
click at [886, 464] on span "Next" at bounding box center [890, 466] width 21 height 10
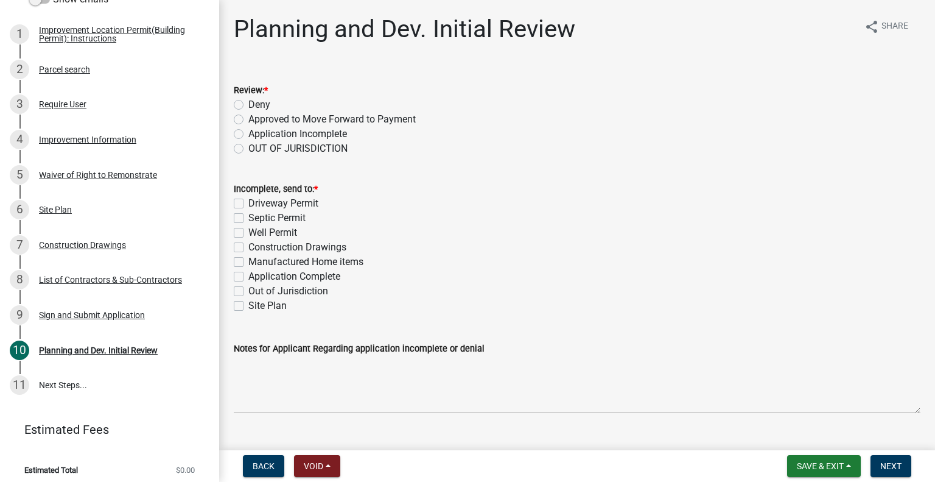
click at [248, 121] on label "Approved to Move Forward to Payment" at bounding box center [331, 119] width 167 height 15
click at [248, 120] on input "Approved to Move Forward to Payment" at bounding box center [252, 116] width 8 height 8
radio input "true"
click at [248, 277] on label "Application Complete" at bounding box center [294, 276] width 92 height 15
click at [248, 277] on input "Application Complete" at bounding box center [252, 273] width 8 height 8
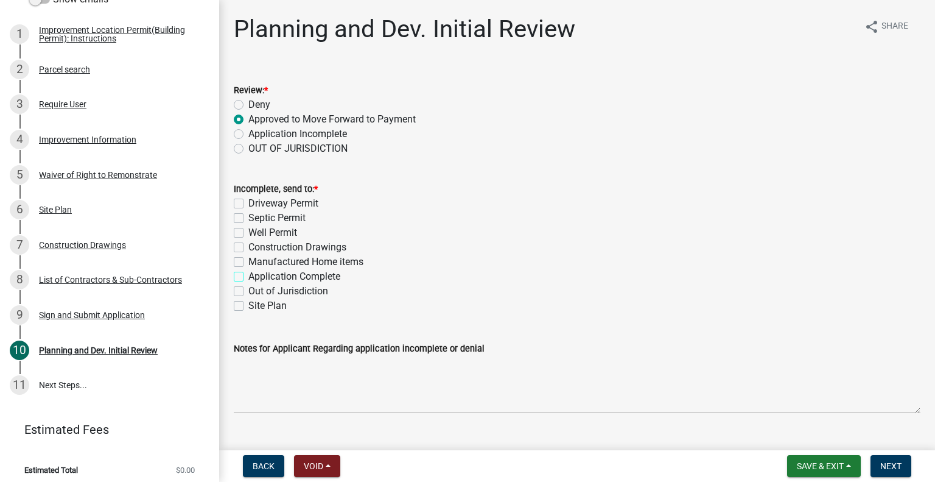
checkbox input "true"
checkbox input "false"
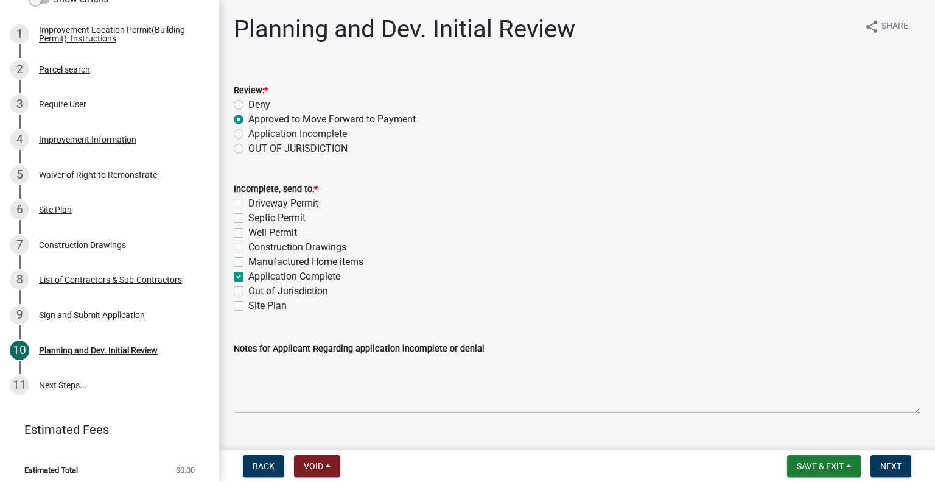
checkbox input "false"
checkbox input "true"
checkbox input "false"
click at [891, 464] on span "Next" at bounding box center [890, 466] width 21 height 10
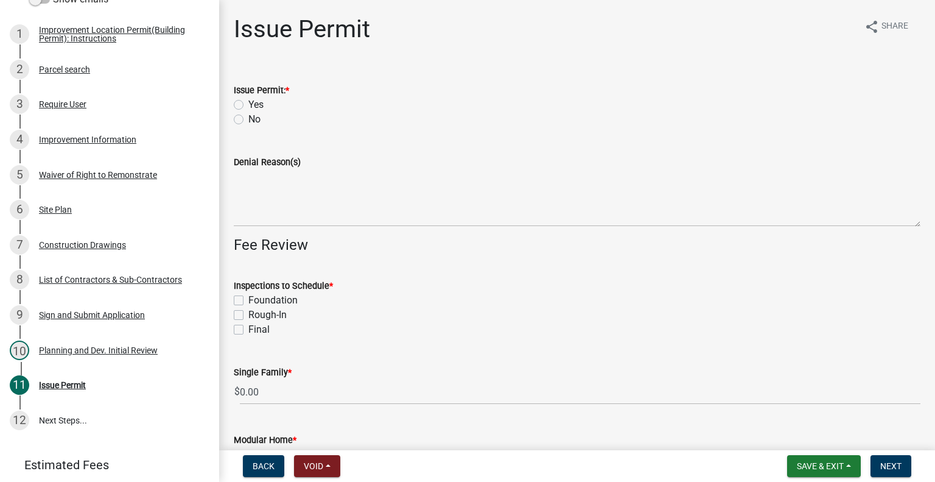
click at [248, 103] on label "Yes" at bounding box center [255, 104] width 15 height 15
click at [248, 103] on input "Yes" at bounding box center [252, 101] width 8 height 8
radio input "true"
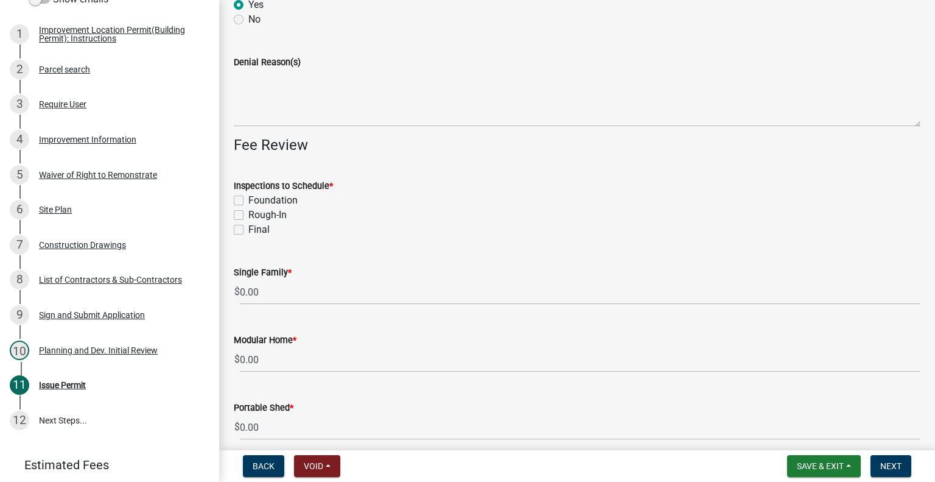
scroll to position [122, 0]
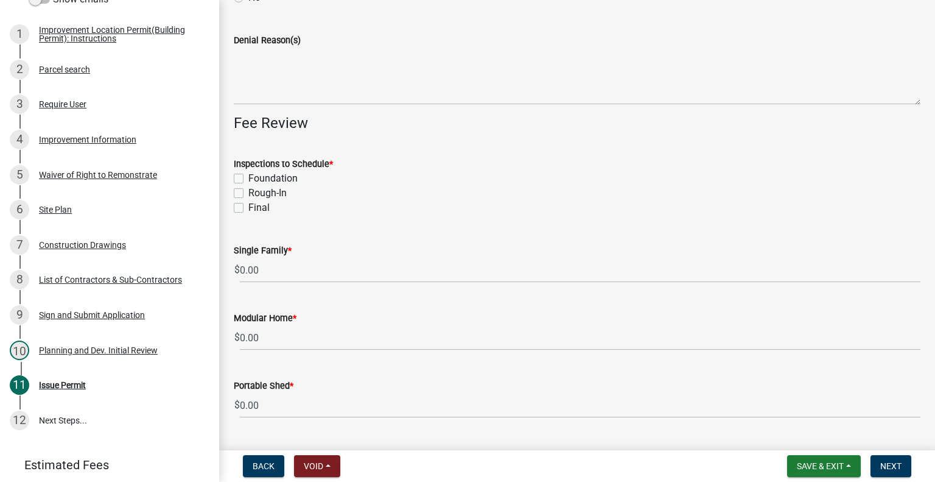
click at [248, 175] on label "Foundation" at bounding box center [272, 178] width 49 height 15
click at [248, 175] on input "Foundation" at bounding box center [252, 175] width 8 height 8
checkbox input "true"
checkbox input "false"
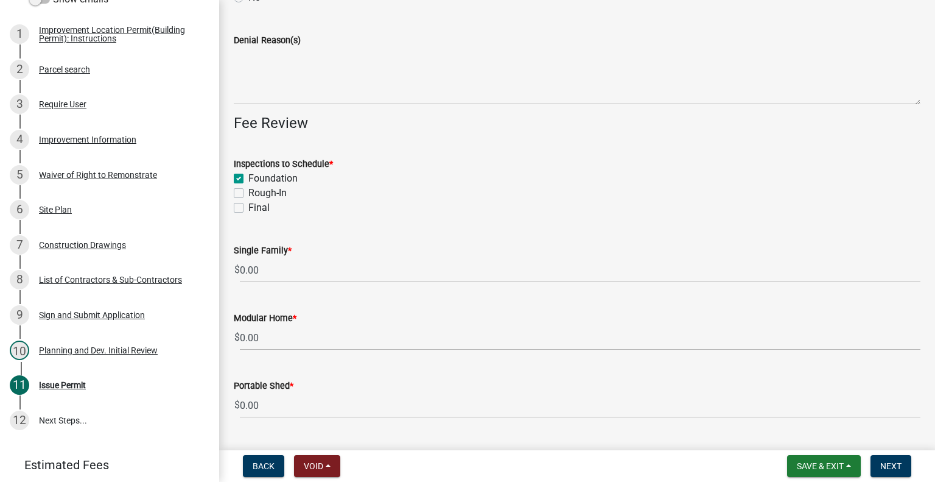
click at [248, 194] on label "Rough-In" at bounding box center [267, 193] width 38 height 15
click at [248, 194] on input "Rough-In" at bounding box center [252, 190] width 8 height 8
checkbox input "true"
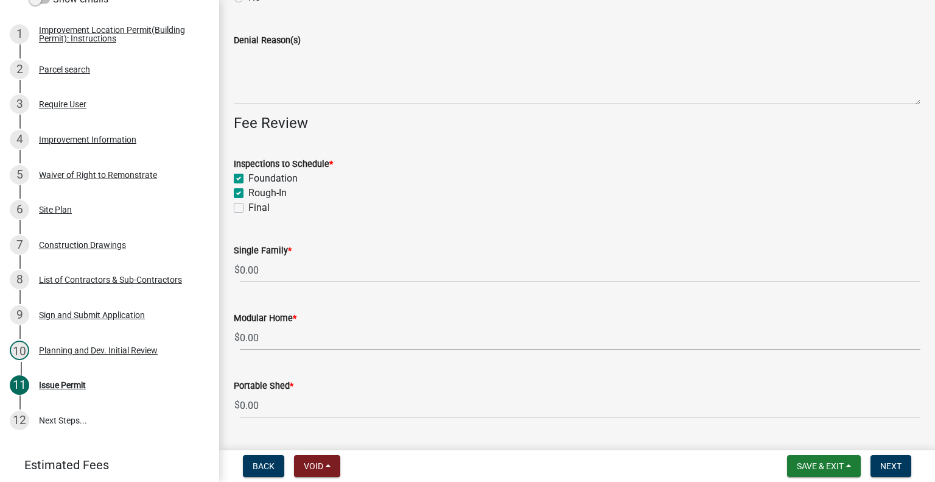
click at [248, 209] on label "Final" at bounding box center [258, 207] width 21 height 15
click at [248, 208] on input "Final" at bounding box center [252, 204] width 8 height 8
checkbox input "true"
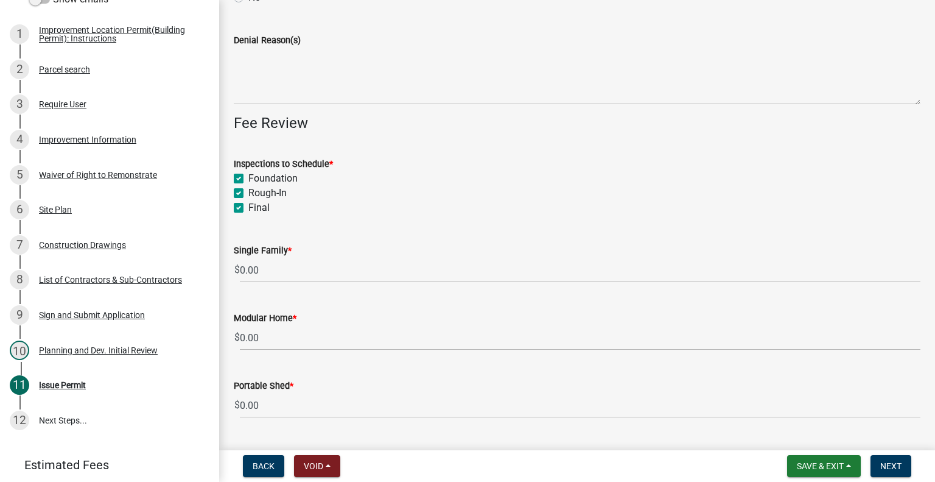
checkbox input "true"
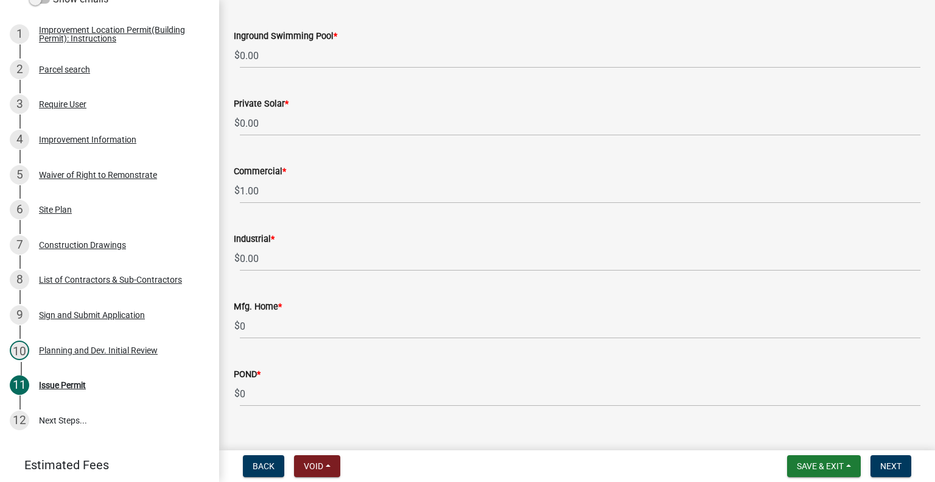
scroll to position [1031, 0]
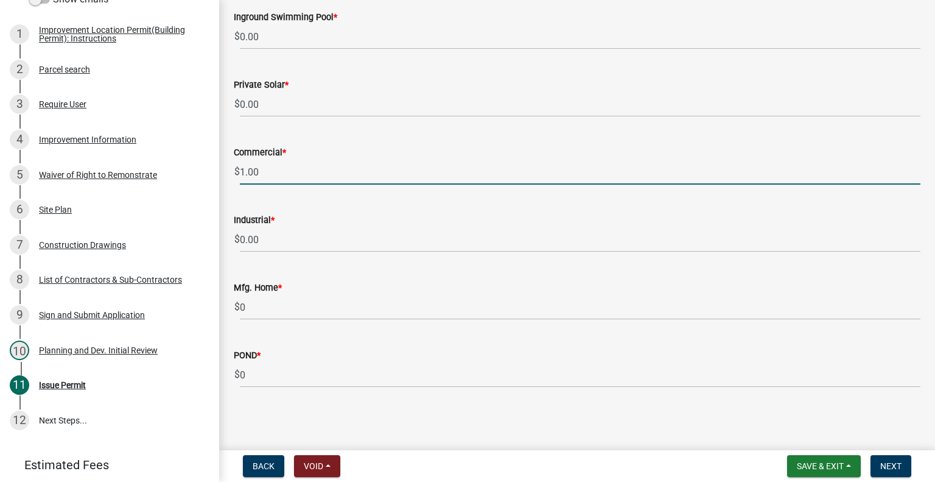
drag, startPoint x: 240, startPoint y: 172, endPoint x: 309, endPoint y: 177, distance: 69.6
click at [309, 177] on input "1.00" at bounding box center [580, 171] width 681 height 25
click at [822, 468] on span "Save & Exit" at bounding box center [820, 466] width 47 height 10
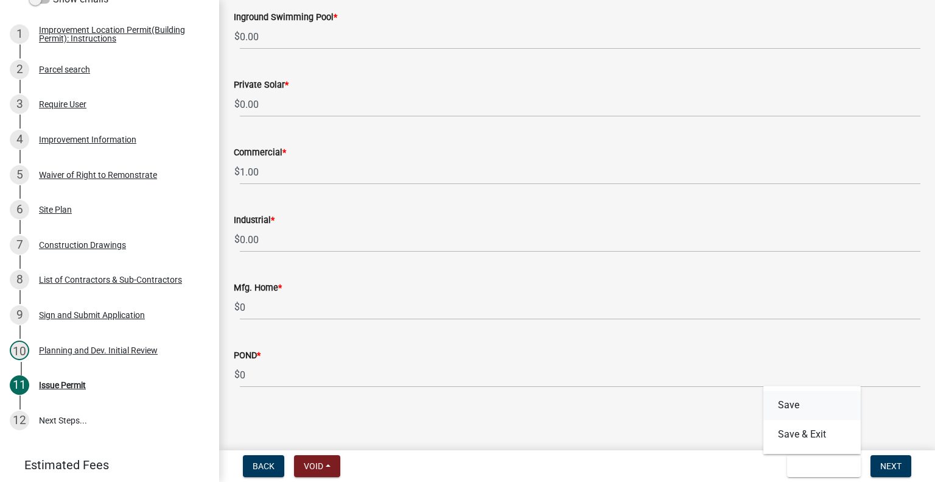
click at [797, 405] on button "Save" at bounding box center [811, 404] width 97 height 29
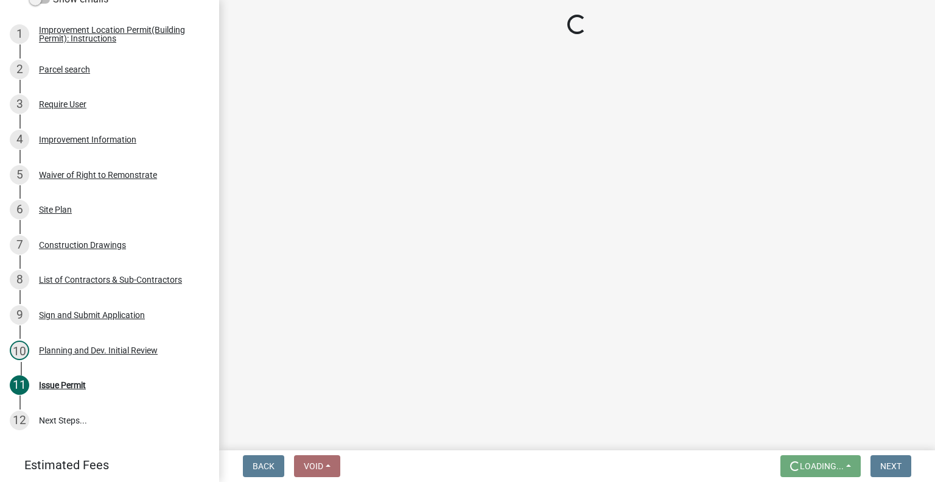
scroll to position [0, 0]
click at [105, 144] on div "Improvement Information" at bounding box center [87, 139] width 97 height 9
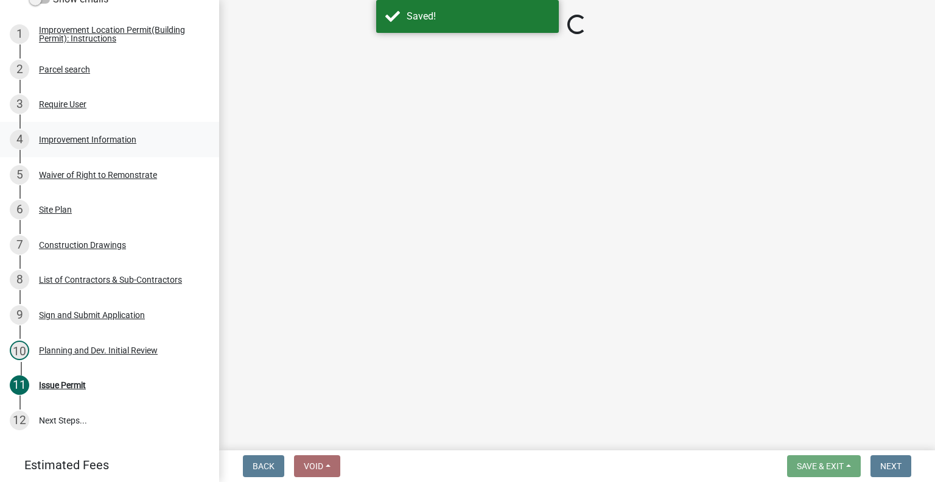
select select "b05d7158-7e86-4b76-8dc4-880011efc97f"
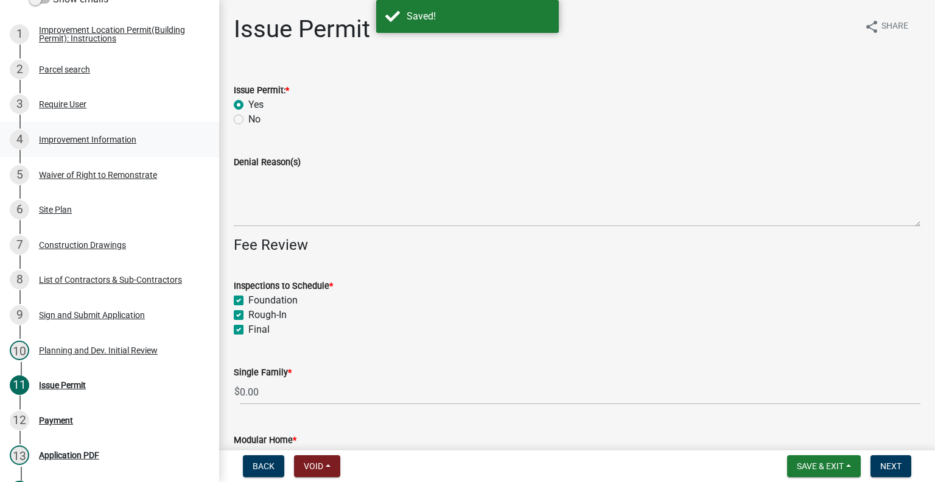
click at [99, 144] on div "Improvement Information" at bounding box center [87, 139] width 97 height 9
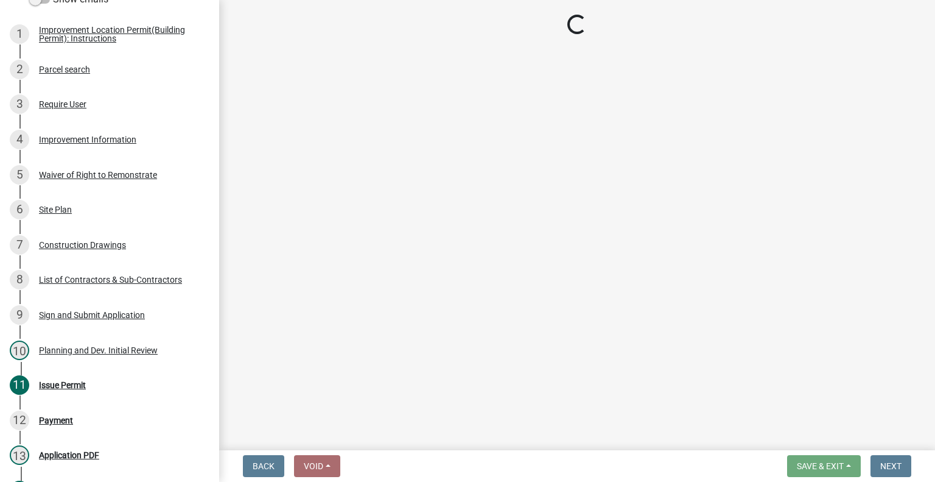
select select "b05d7158-7e86-4b76-8dc4-880011efc97f"
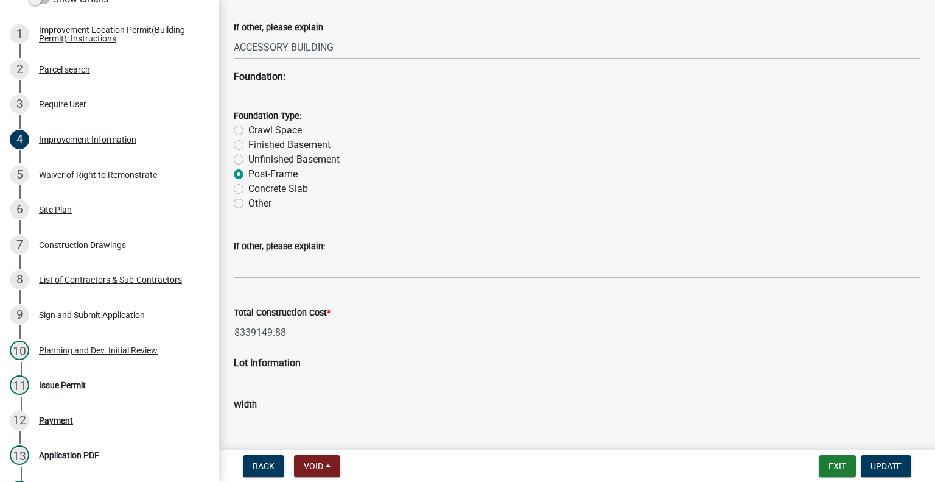
scroll to position [1339, 0]
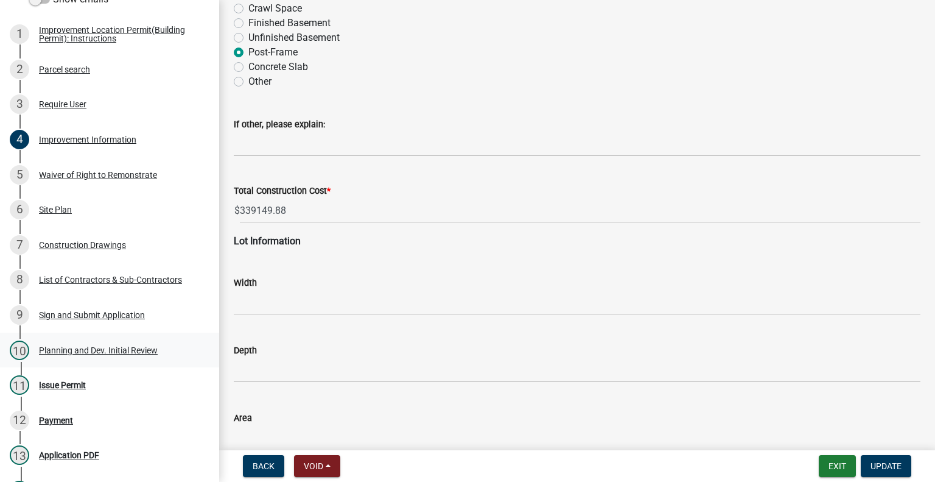
click at [119, 354] on div "Planning and Dev. Initial Review" at bounding box center [98, 350] width 119 height 9
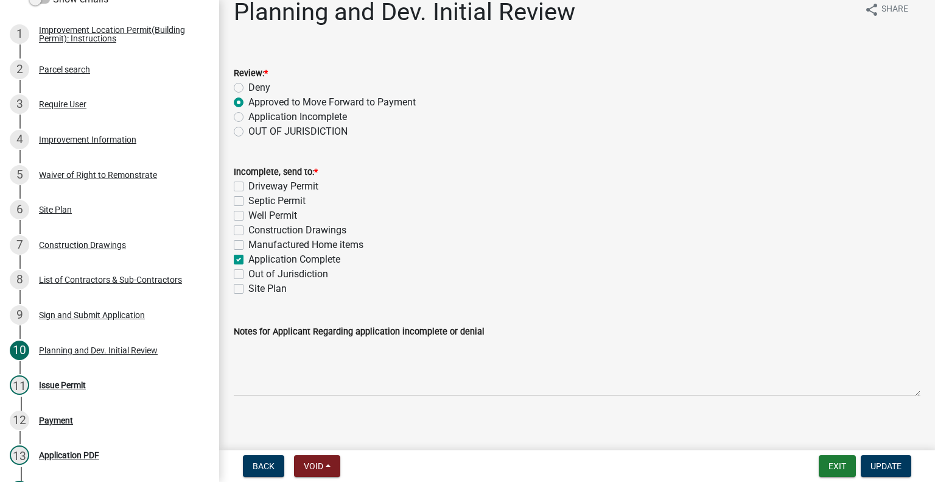
scroll to position [24, 0]
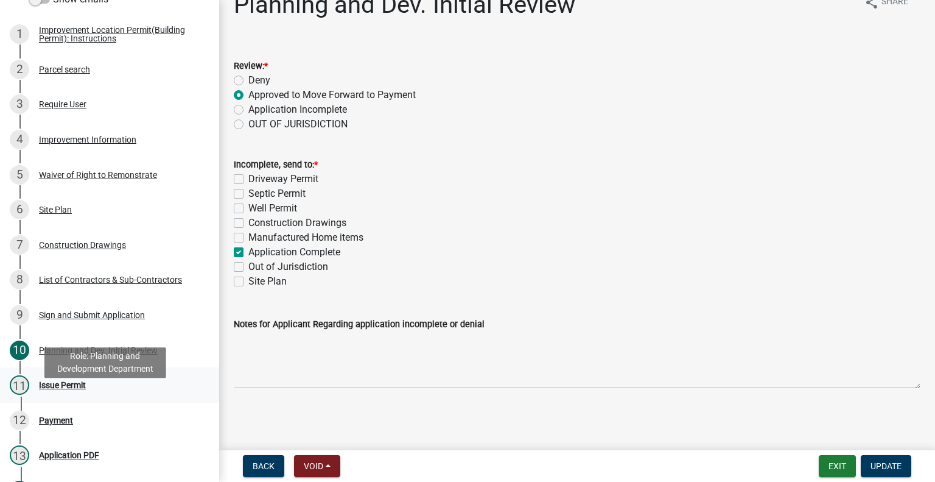
drag, startPoint x: 68, startPoint y: 401, endPoint x: 111, endPoint y: 398, distance: 42.7
click at [129, 394] on div "11 Issue Permit" at bounding box center [105, 384] width 190 height 19
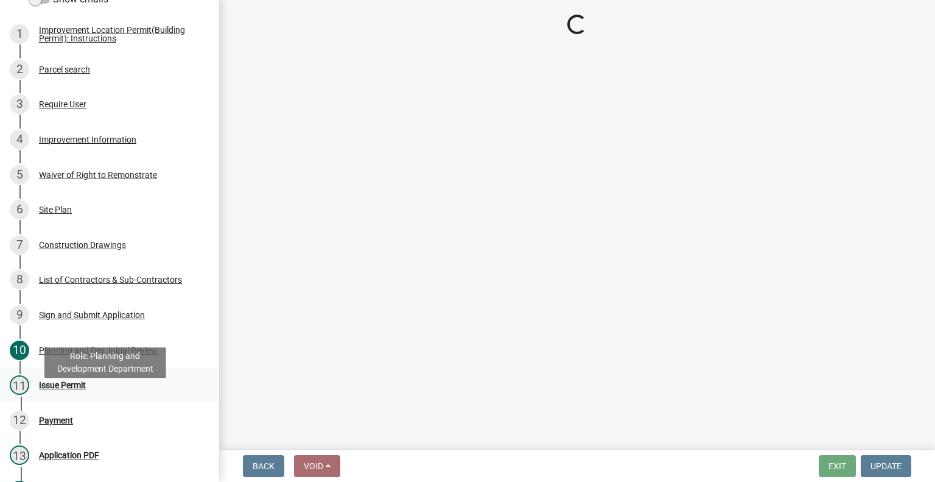
click at [85, 389] on div "Issue Permit" at bounding box center [62, 384] width 47 height 9
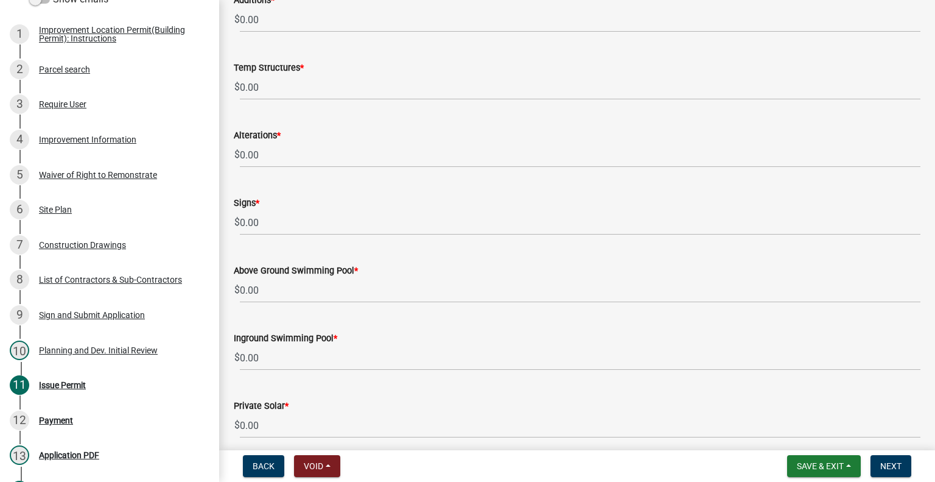
scroll to position [852, 0]
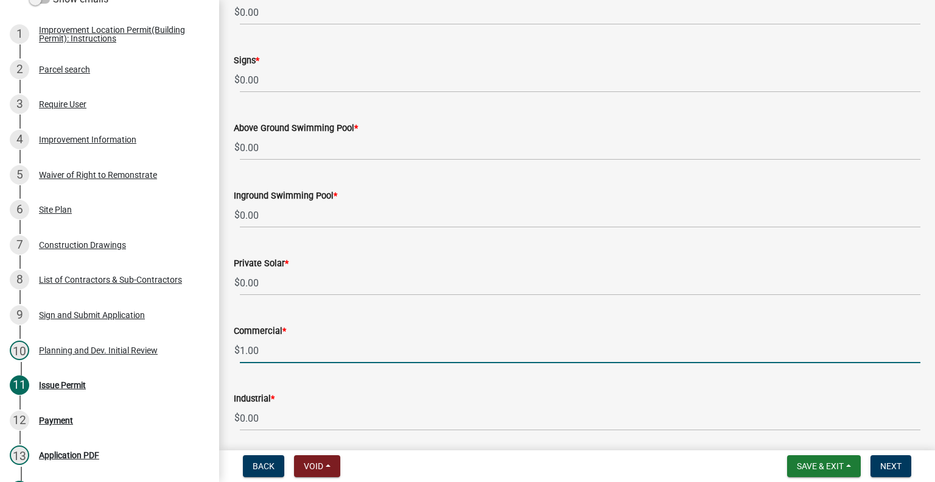
click at [240, 348] on input "1.00" at bounding box center [580, 350] width 681 height 25
drag, startPoint x: 343, startPoint y: 338, endPoint x: 343, endPoint y: 328, distance: 9.7
click at [343, 333] on div "Commercial * $ 659.00" at bounding box center [577, 334] width 687 height 57
type input "659.00"
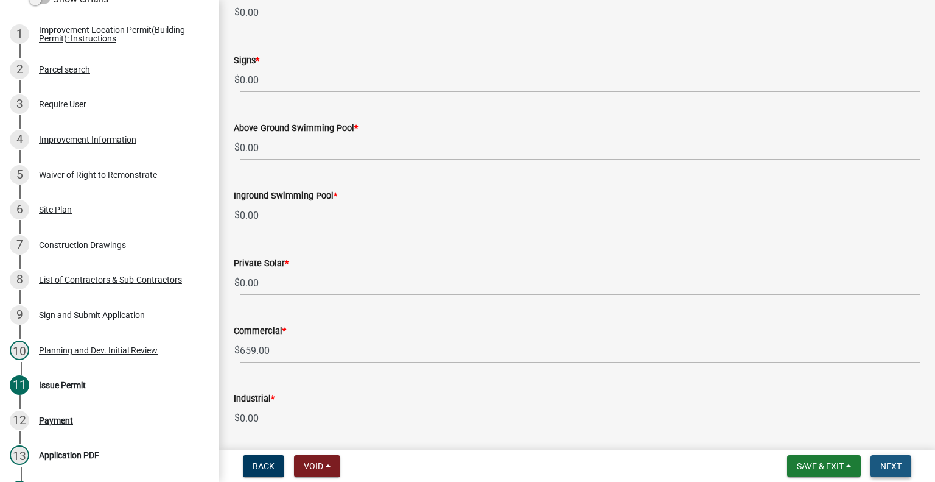
click at [892, 463] on span "Next" at bounding box center [890, 466] width 21 height 10
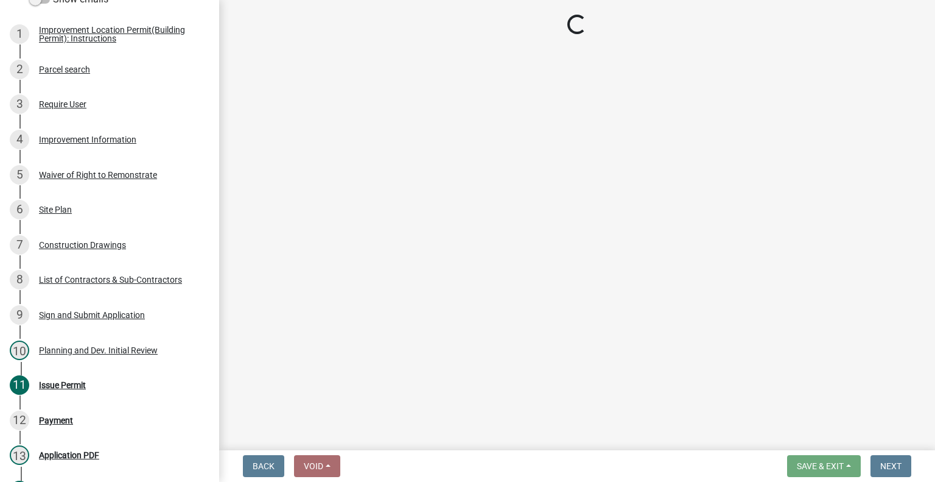
select select "3: 3"
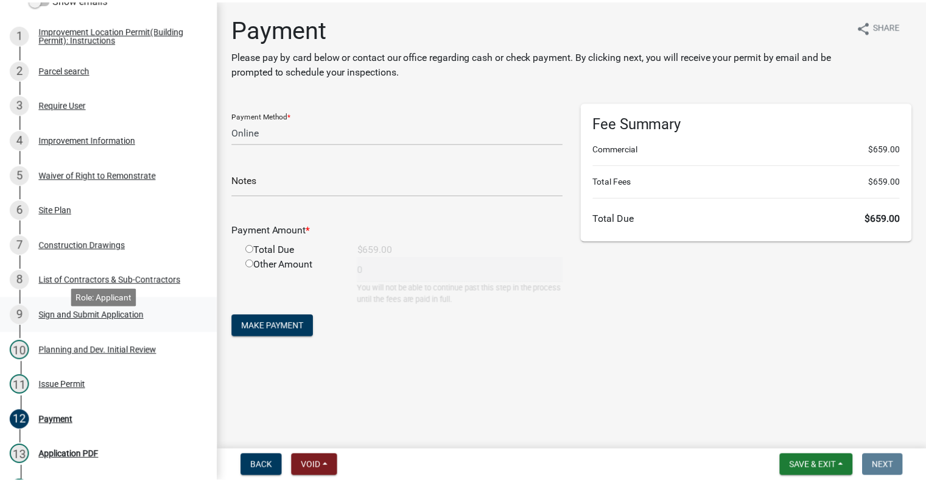
scroll to position [419, 0]
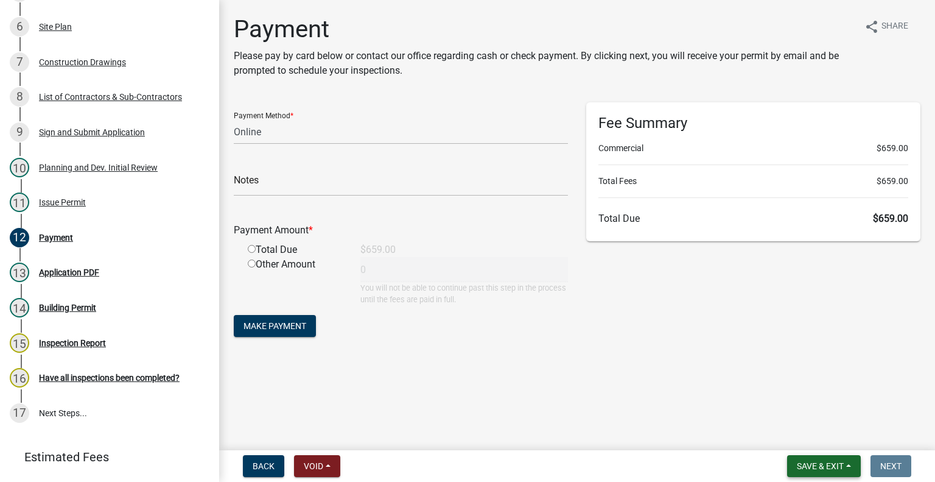
click at [817, 467] on span "Save & Exit" at bounding box center [820, 466] width 47 height 10
click at [818, 433] on button "Save & Exit" at bounding box center [811, 433] width 97 height 29
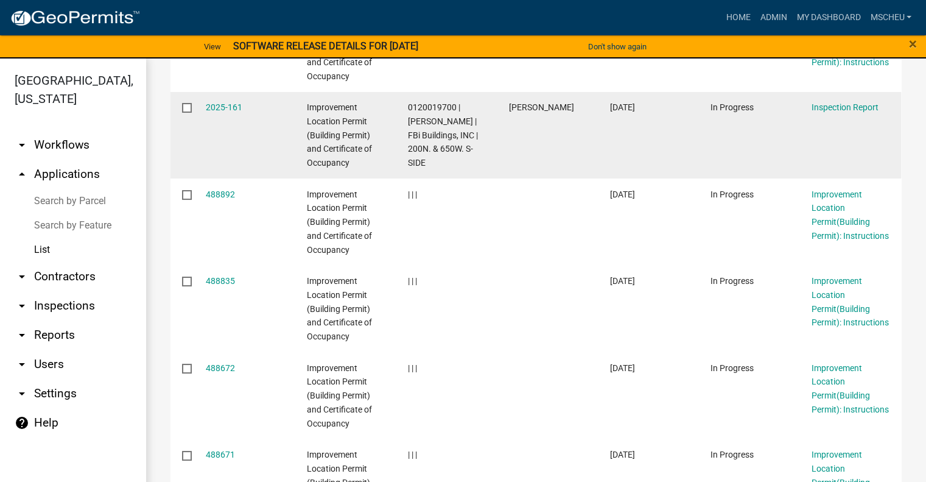
scroll to position [773, 0]
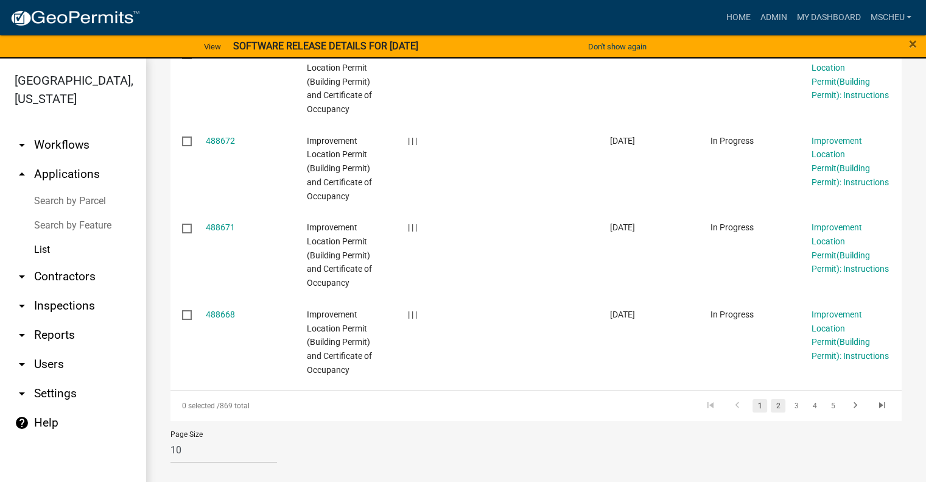
click at [771, 404] on link "2" at bounding box center [778, 405] width 15 height 13
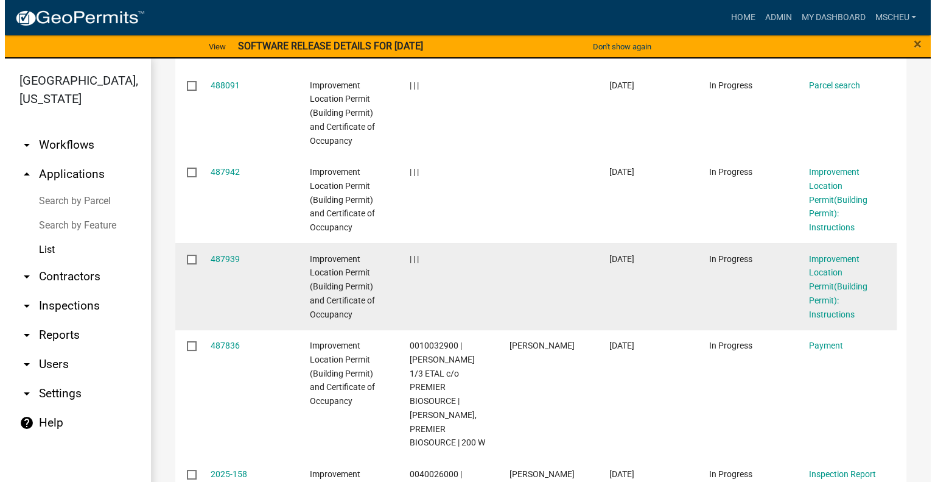
scroll to position [469, 0]
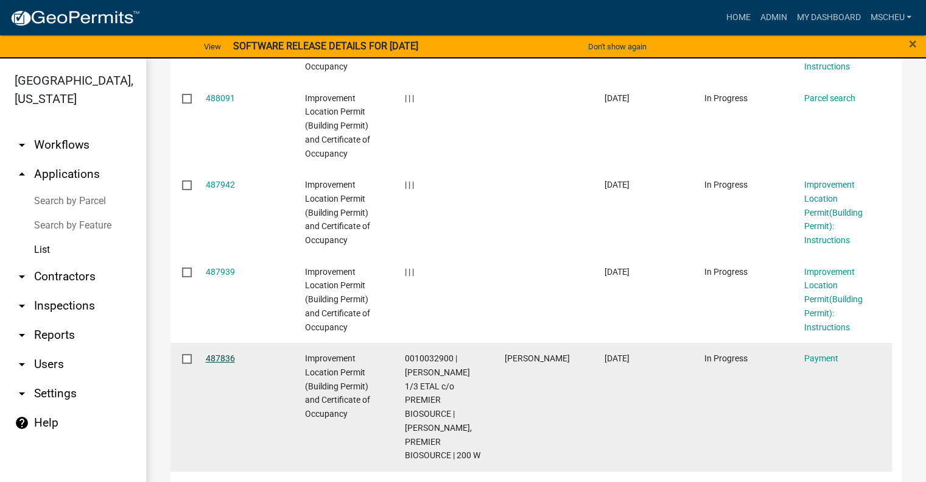
click at [219, 360] on link "487836" at bounding box center [220, 358] width 29 height 10
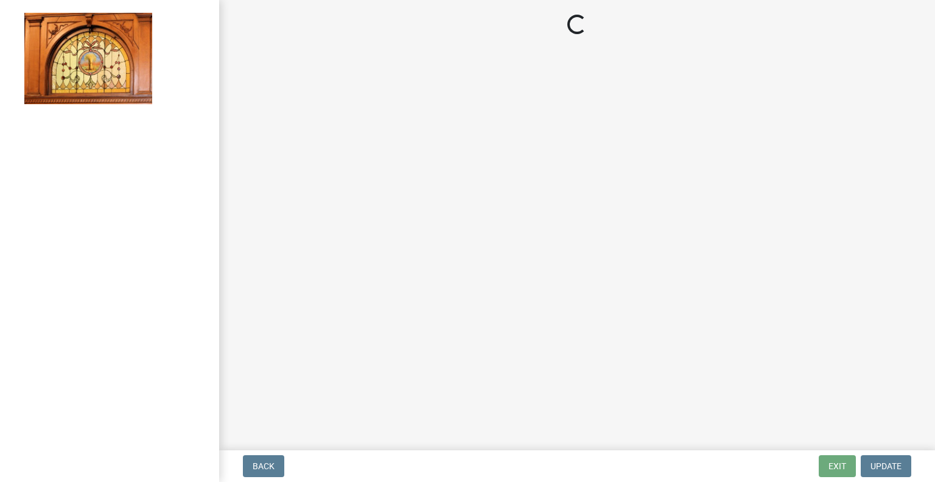
select select "3: 3"
